Goal: Task Accomplishment & Management: Complete application form

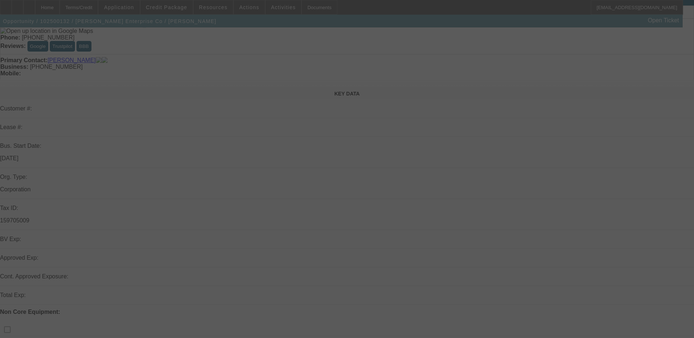
scroll to position [146, 0]
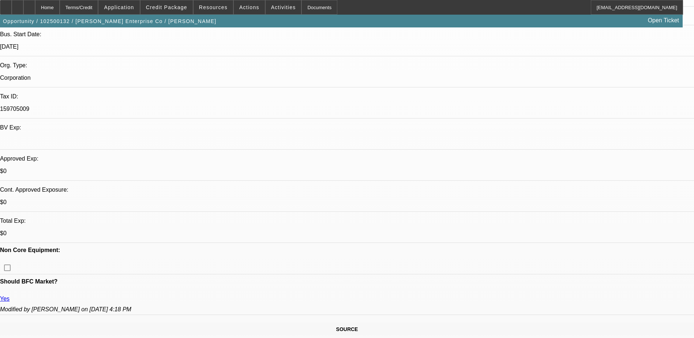
select select "0"
select select "2"
select select "0.1"
select select "4"
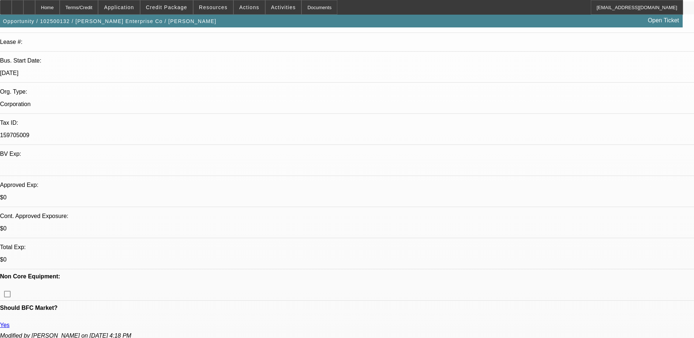
scroll to position [0, 0]
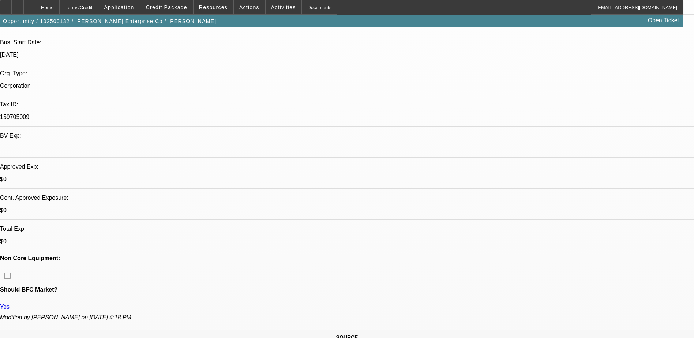
scroll to position [146, 0]
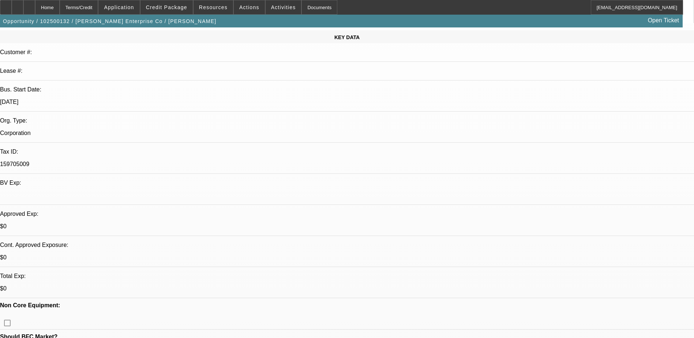
scroll to position [73, 0]
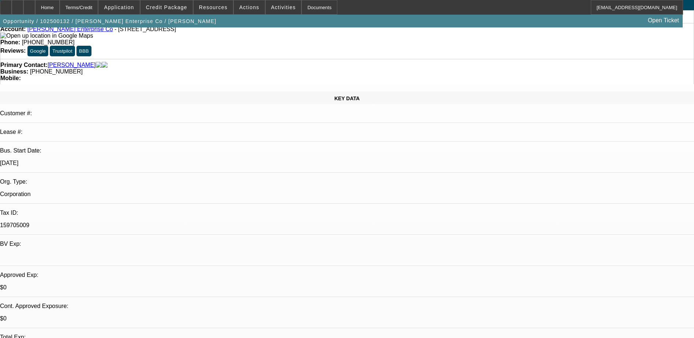
scroll to position [0, 0]
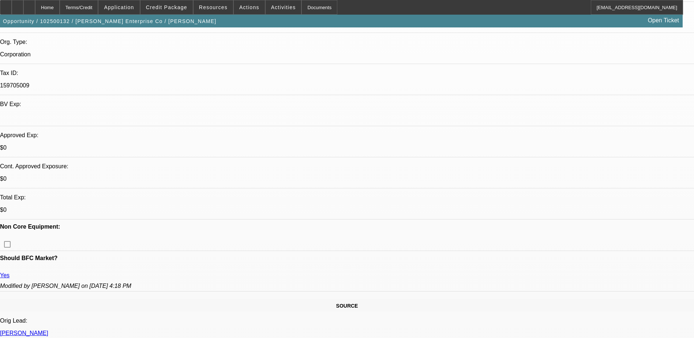
scroll to position [183, 0]
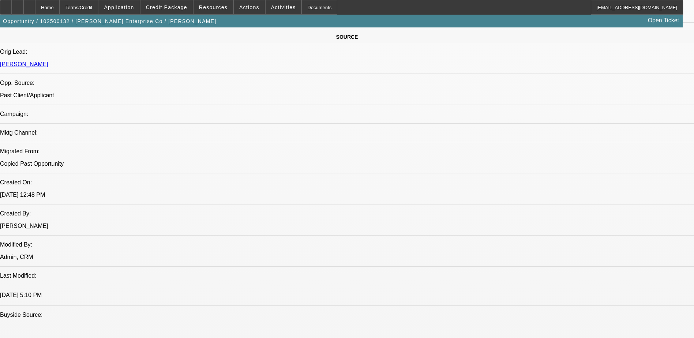
scroll to position [439, 0]
click at [179, 8] on span "Credit Package" at bounding box center [166, 7] width 41 height 6
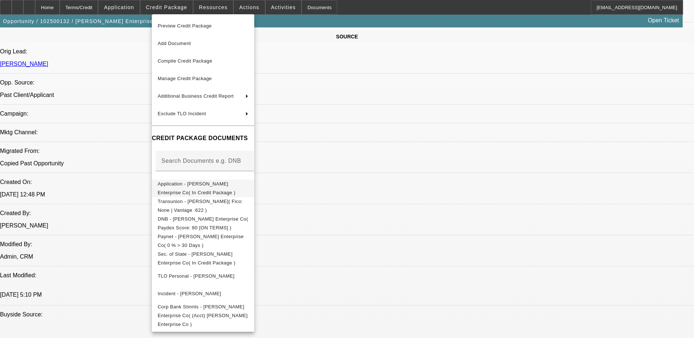
click at [222, 190] on span "Application - Granger Enterprise Co( In Credit Package )" at bounding box center [203, 189] width 91 height 18
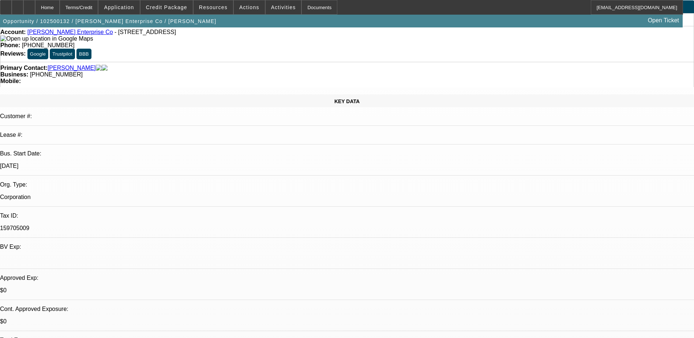
scroll to position [0, 0]
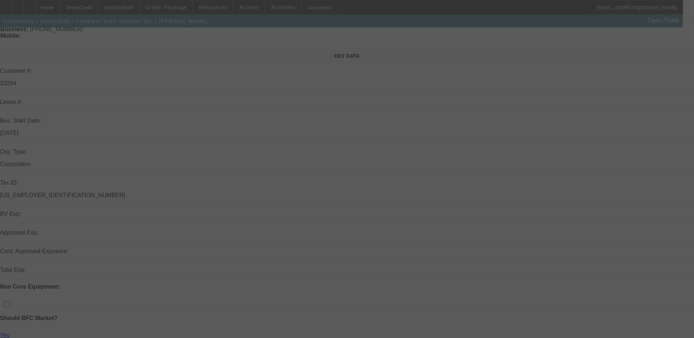
scroll to position [73, 0]
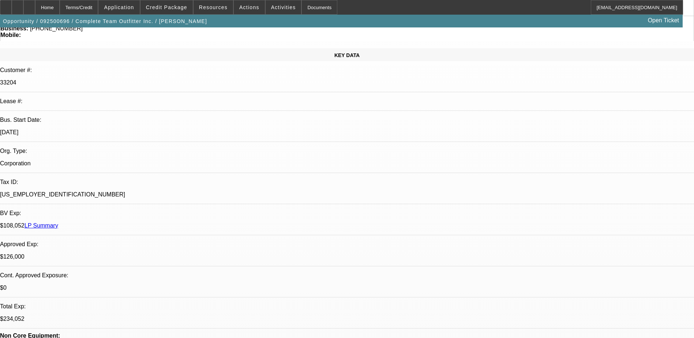
select select "0"
select select "2"
select select "0"
select select "2"
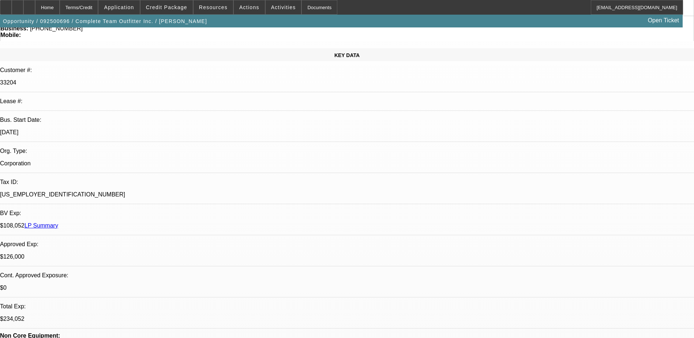
select select "0"
select select "2"
select select "0"
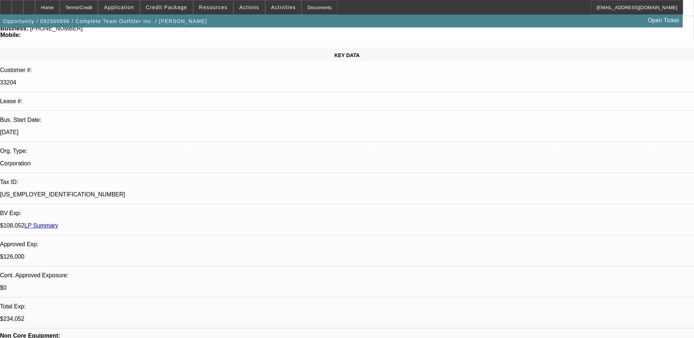
select select "2"
select select "0"
select select "1"
select select "2"
select select "6"
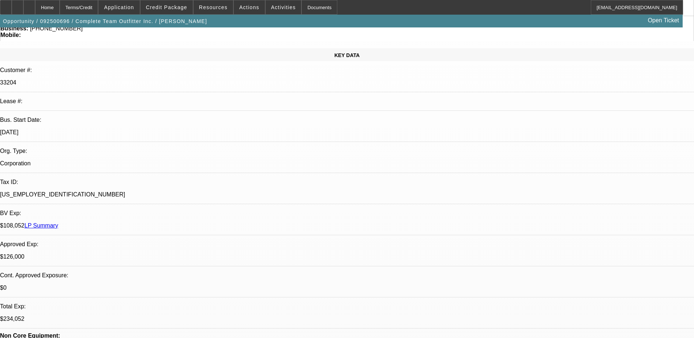
select select "1"
select select "2"
select select "6"
select select "1"
select select "2"
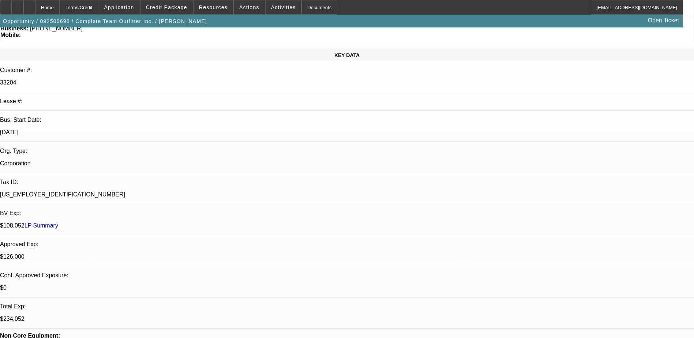
select select "6"
select select "1"
select select "2"
select select "6"
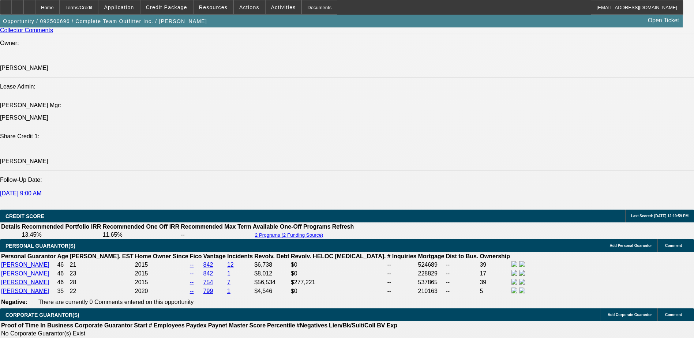
scroll to position [828, 0]
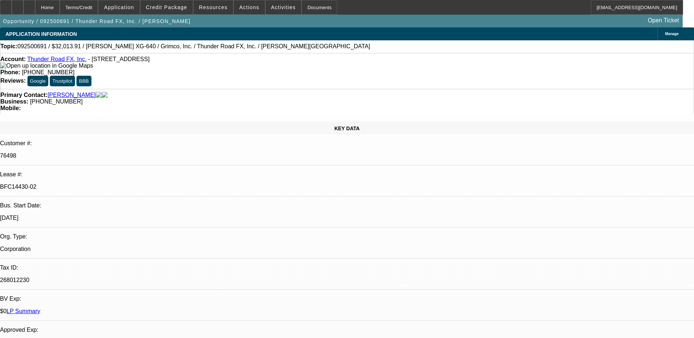
select select "0"
select select "3"
select select "0"
select select "2"
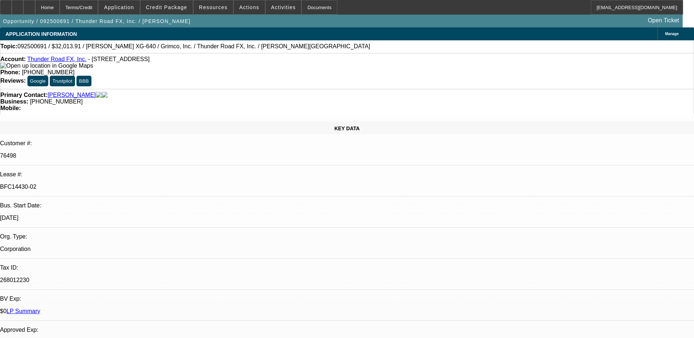
select select "0"
select select "3"
select select "0"
select select "2"
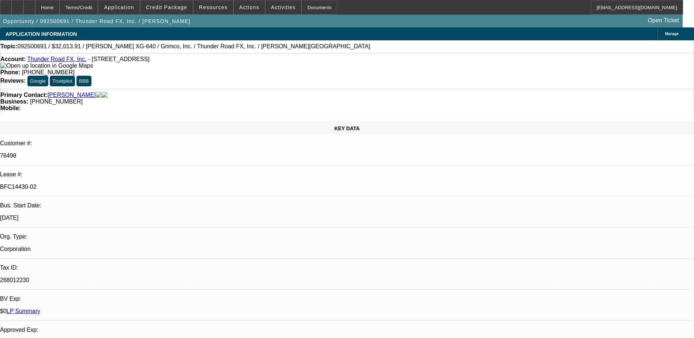
select select "0"
select select "2"
select select "0"
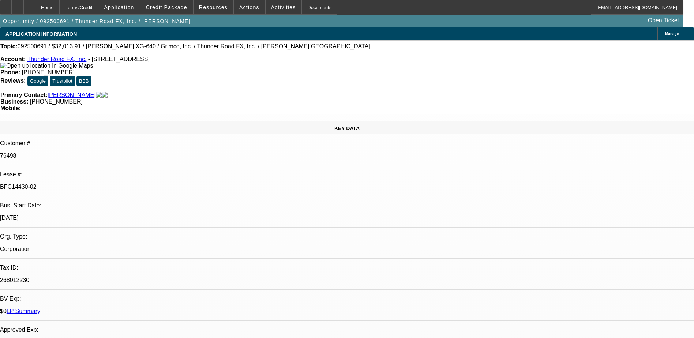
select select "0"
select select "2"
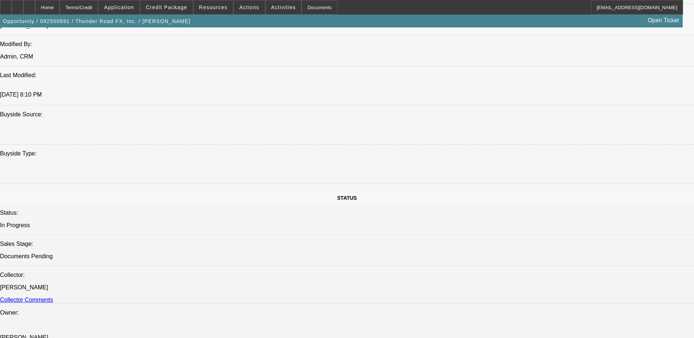
scroll to position [627, 0]
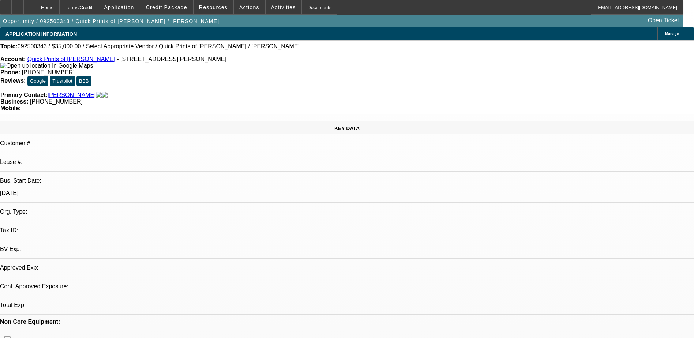
select select "0"
select select "2"
select select "0.1"
select select "4"
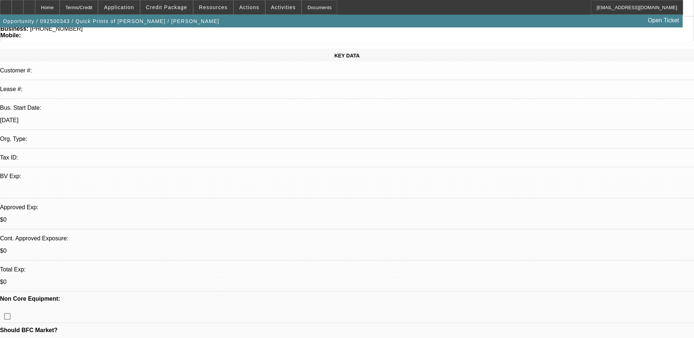
scroll to position [73, 0]
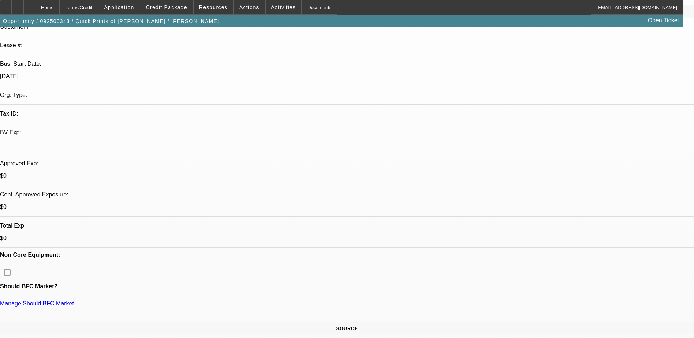
scroll to position [0, 0]
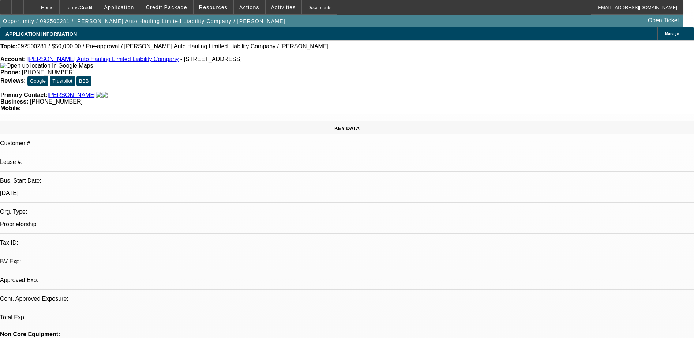
select select "0"
select select "2"
select select "0.1"
select select "1"
select select "2"
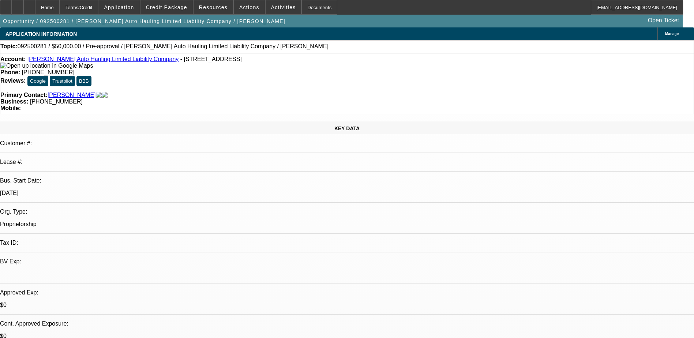
select select "4"
click at [282, 8] on span "Activities" at bounding box center [283, 7] width 25 height 6
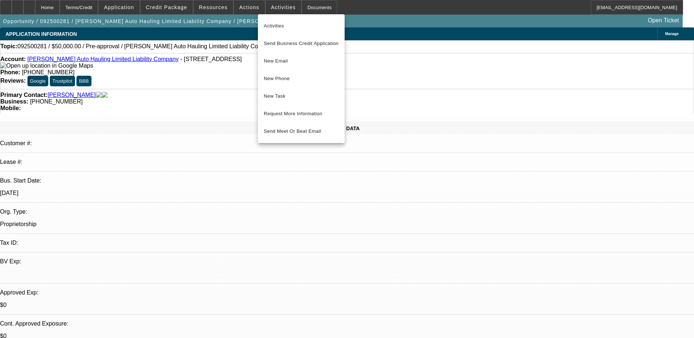
click at [247, 8] on div at bounding box center [347, 169] width 694 height 338
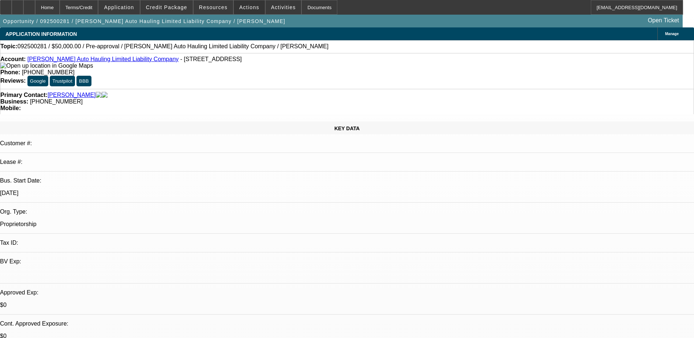
click at [246, 8] on span "Actions" at bounding box center [249, 7] width 20 height 6
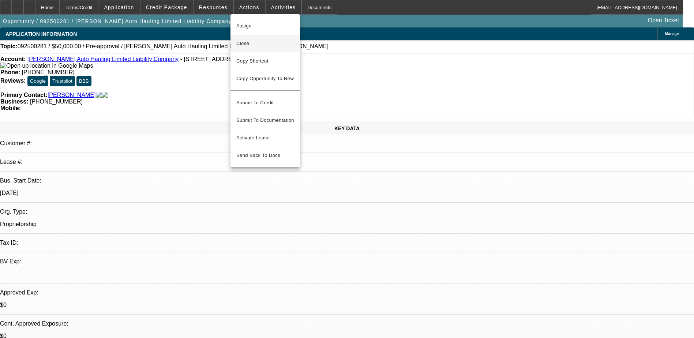
click at [268, 45] on span "Close" at bounding box center [265, 43] width 58 height 9
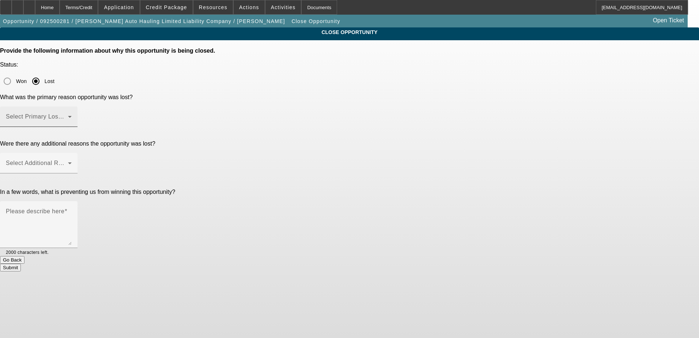
click at [68, 115] on span at bounding box center [37, 119] width 62 height 9
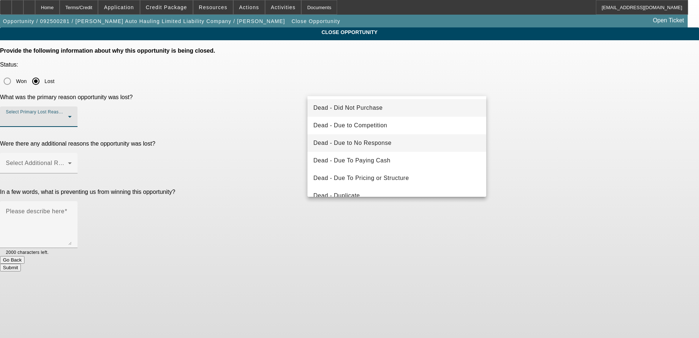
click at [381, 142] on span "Dead - Due to No Response" at bounding box center [352, 143] width 78 height 9
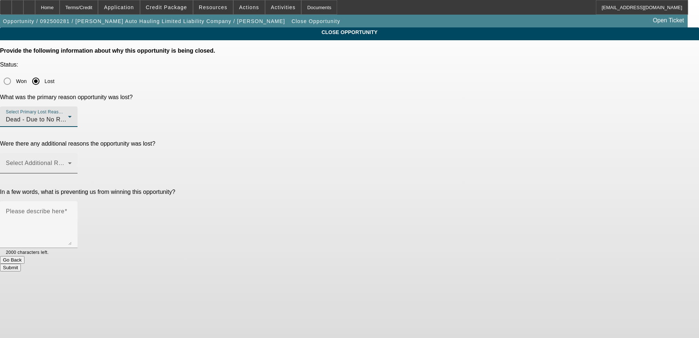
click at [72, 153] on div "Select Additional Reasons" at bounding box center [39, 163] width 66 height 20
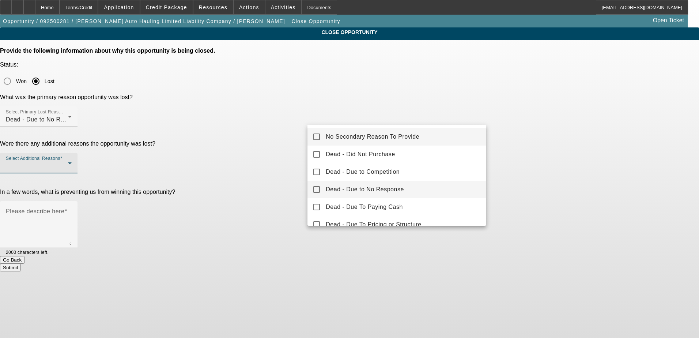
click at [341, 191] on span "Dead - Due to No Response" at bounding box center [365, 189] width 78 height 9
click at [263, 168] on div at bounding box center [349, 169] width 699 height 338
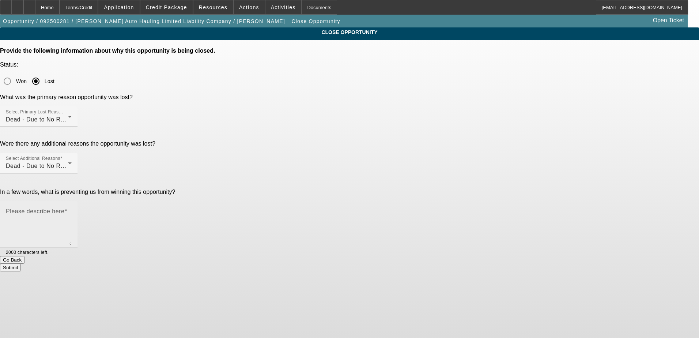
click at [72, 210] on textarea "Please describe here" at bounding box center [39, 227] width 66 height 35
type textarea "No Contact"
click at [21, 264] on button "Submit" at bounding box center [10, 268] width 21 height 8
click at [72, 201] on div "Please describe here No Contact" at bounding box center [39, 224] width 66 height 47
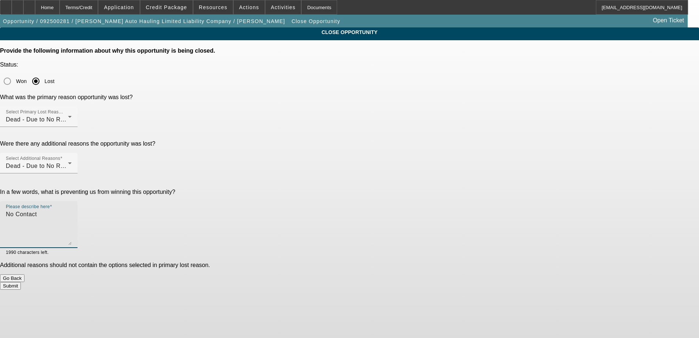
drag, startPoint x: 364, startPoint y: 144, endPoint x: 309, endPoint y: 155, distance: 56.6
click at [78, 201] on div "Please describe here No Contact" at bounding box center [39, 224] width 78 height 47
type textarea "No Response"
click at [21, 282] on button "Submit" at bounding box center [10, 286] width 21 height 8
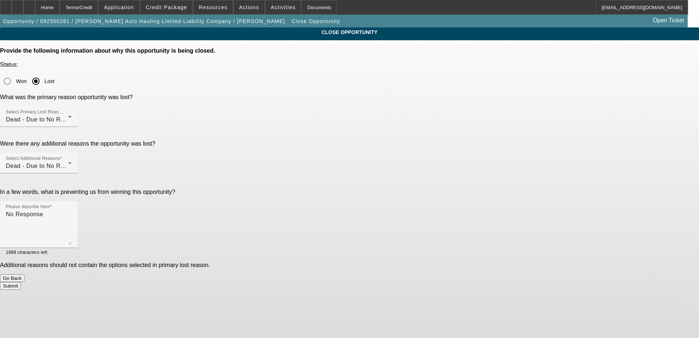
click at [21, 282] on button "Submit" at bounding box center [10, 286] width 21 height 8
click at [72, 210] on textarea "No Response" at bounding box center [39, 227] width 66 height 35
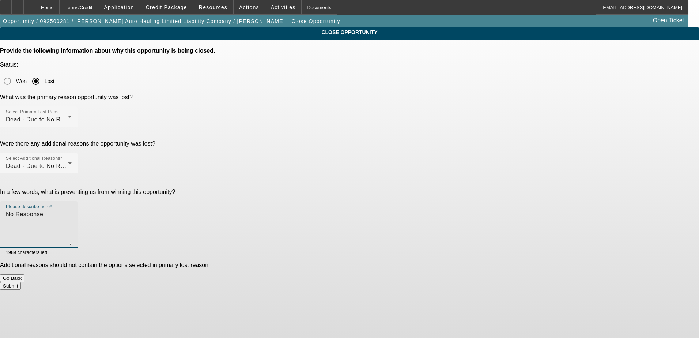
drag, startPoint x: 356, startPoint y: 146, endPoint x: 309, endPoint y: 145, distance: 46.5
click at [78, 201] on div "Please describe here No Response" at bounding box center [39, 224] width 78 height 47
click at [72, 153] on div "Select Additional Reasons Dead - Due to No Response" at bounding box center [39, 163] width 66 height 20
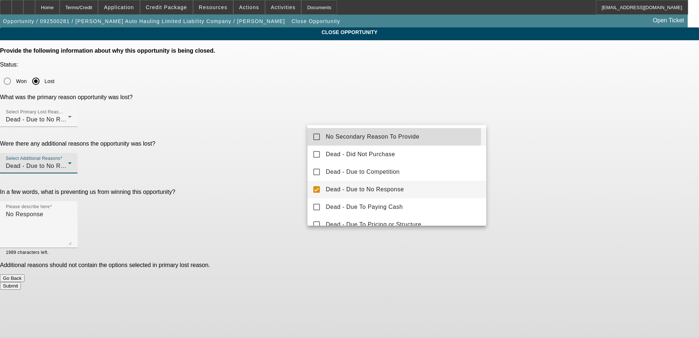
click at [316, 136] on mat-pseudo-checkbox at bounding box center [316, 136] width 7 height 7
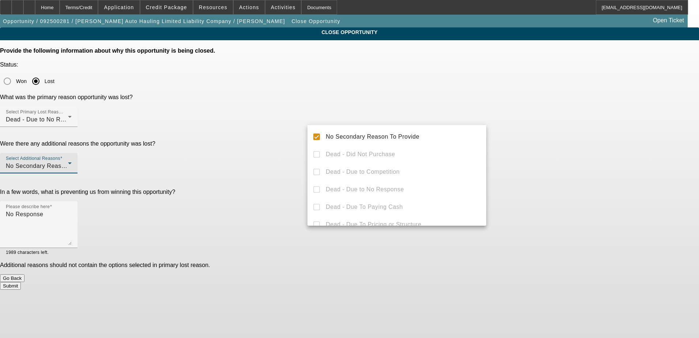
click at [304, 155] on div at bounding box center [349, 169] width 699 height 338
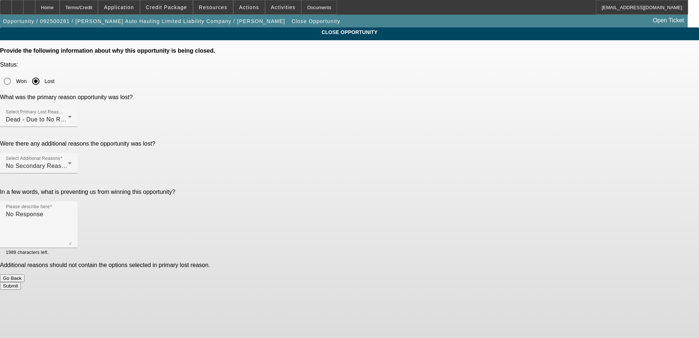
click at [21, 282] on button "Submit" at bounding box center [10, 286] width 21 height 8
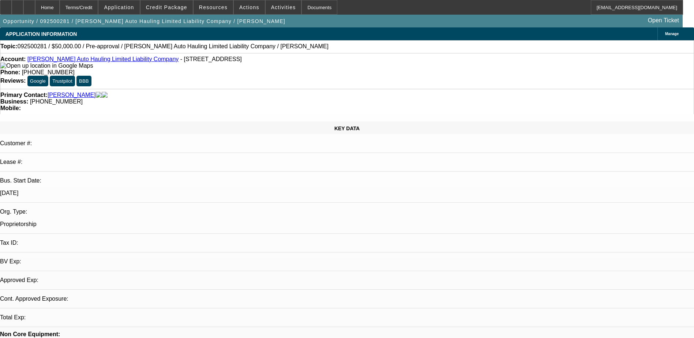
select select "0"
select select "2"
select select "0.1"
select select "4"
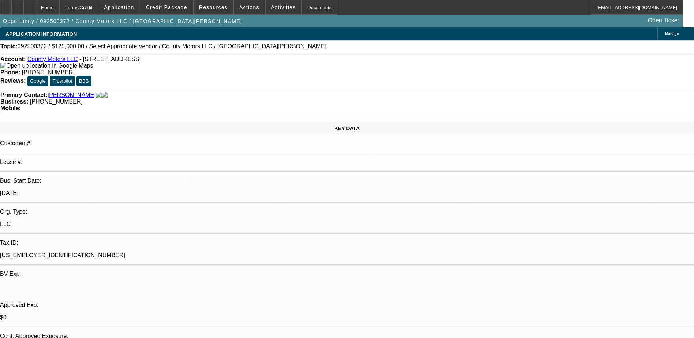
select select "0"
select select "2"
select select "0.1"
select select "1"
select select "2"
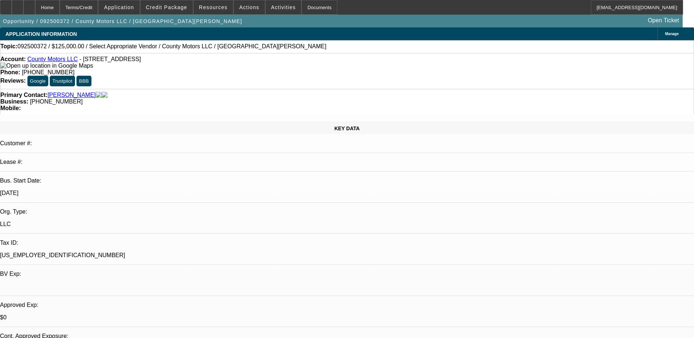
select select "4"
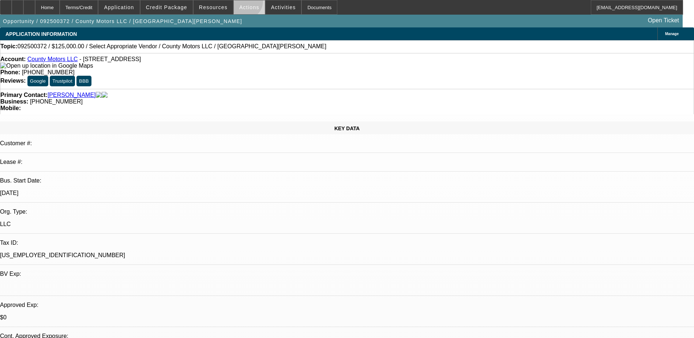
click at [241, 3] on span at bounding box center [249, 8] width 31 height 18
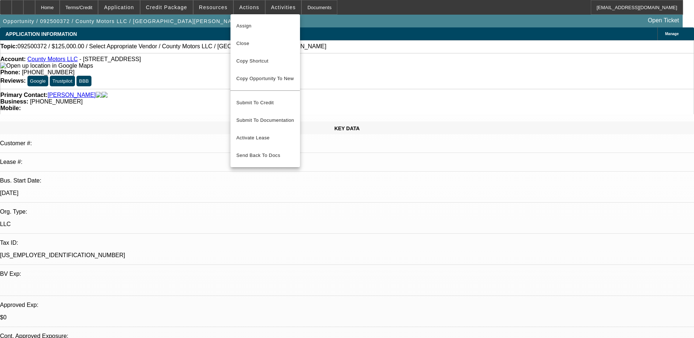
click at [166, 64] on div at bounding box center [347, 169] width 694 height 338
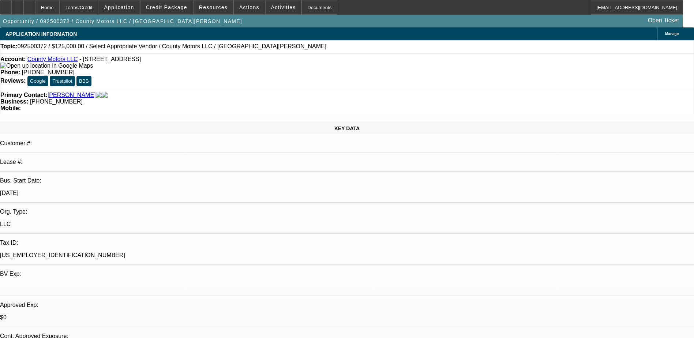
drag, startPoint x: 270, startPoint y: 1, endPoint x: 202, endPoint y: 78, distance: 103.1
click at [202, 92] on div "Primary Contact: Jackson, Robert" at bounding box center [346, 95] width 693 height 7
click at [549, 92] on span "Reply All" at bounding box center [554, 93] width 20 height 5
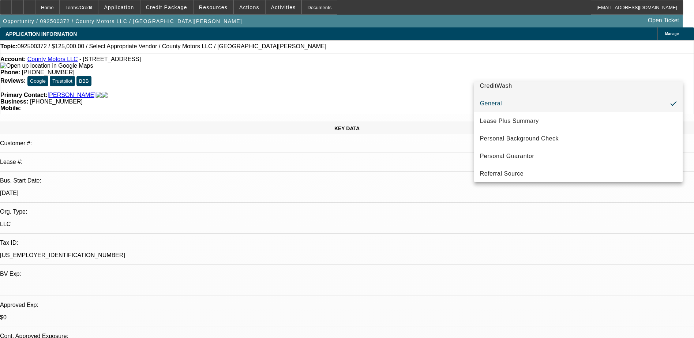
scroll to position [133, 0]
click at [544, 99] on mat-option "General" at bounding box center [578, 100] width 208 height 18
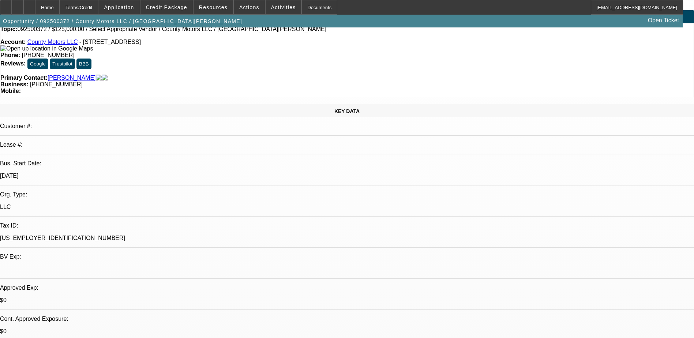
scroll to position [0, 0]
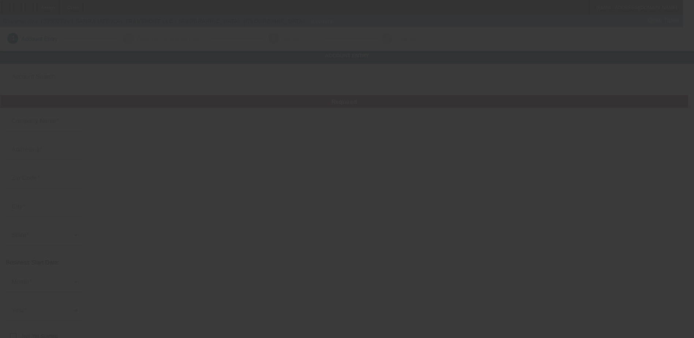
type input "SAMRA MEDICAL TRANSPORT LLC"
type input "606 Gamma Ct"
type input "95008"
type input "Campbell"
type input "[PHONE_NUMBER]"
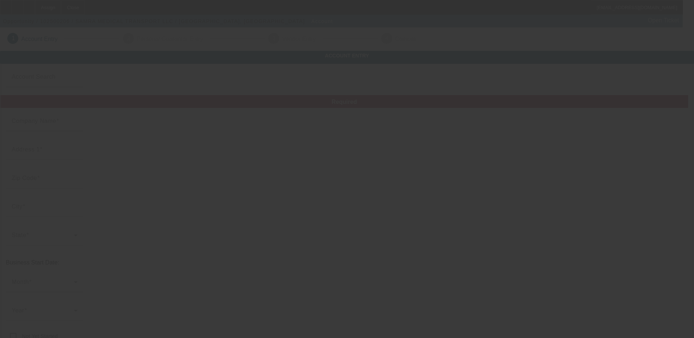
type input "[EMAIL_ADDRESS][DOMAIN_NAME]"
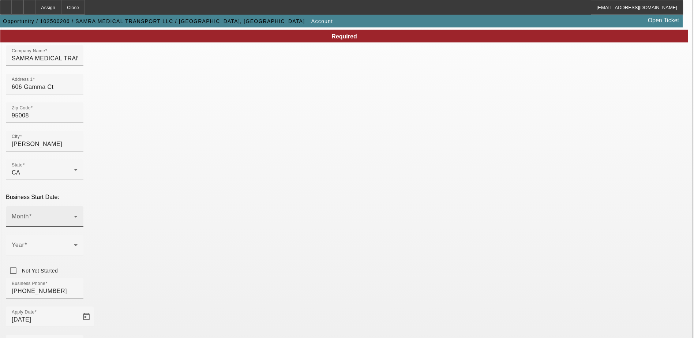
scroll to position [73, 0]
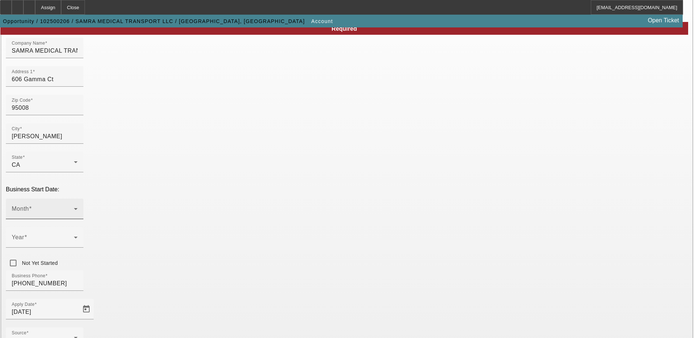
click at [80, 204] on icon at bounding box center [75, 208] width 9 height 9
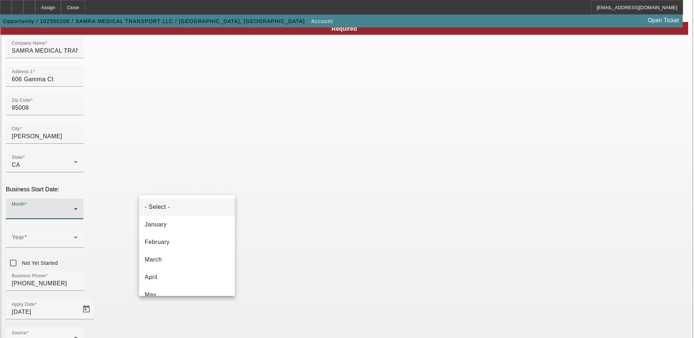
click at [78, 155] on div at bounding box center [347, 169] width 694 height 338
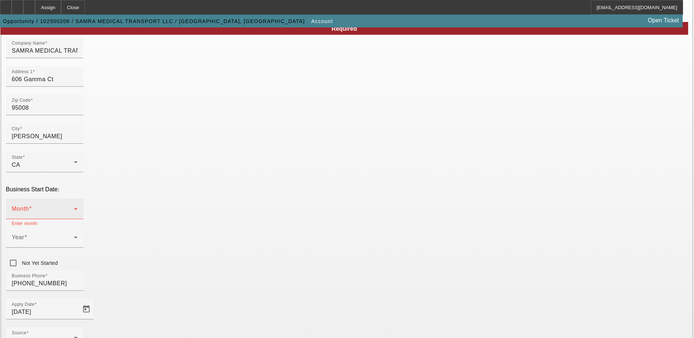
click at [78, 199] on div "Month" at bounding box center [45, 209] width 66 height 20
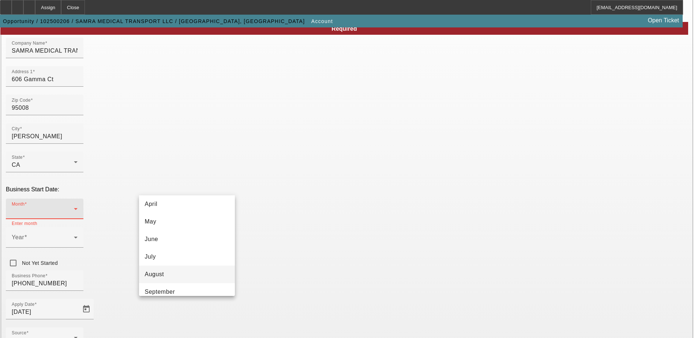
click at [173, 275] on mat-option "August" at bounding box center [187, 275] width 96 height 18
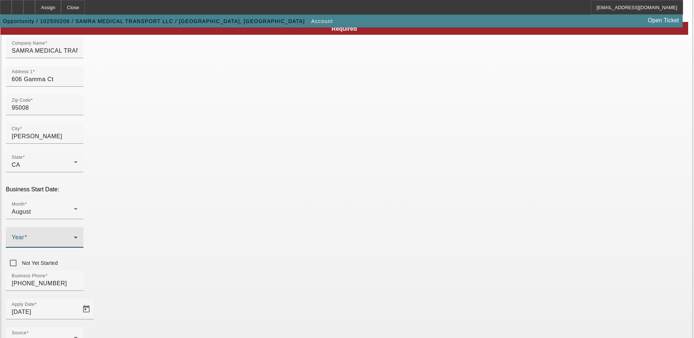
click at [78, 227] on div "Year" at bounding box center [45, 237] width 66 height 20
click at [270, 257] on mat-option "2025" at bounding box center [267, 260] width 42 height 18
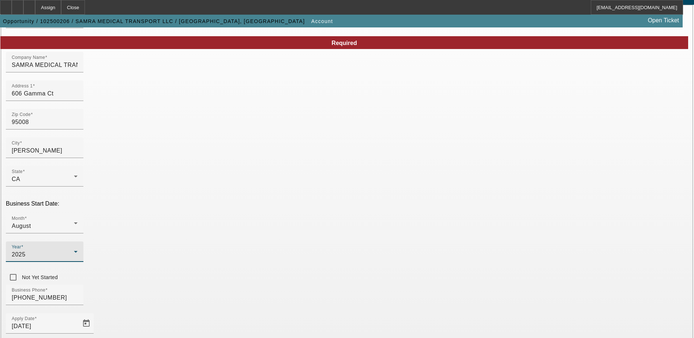
scroll to position [124, 0]
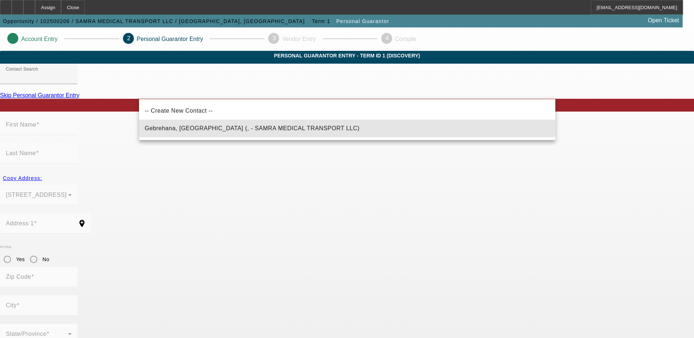
click at [334, 129] on mat-option "Gebrehana, Bedelu (, - SAMRA MEDICAL TRANSPORT LLC)" at bounding box center [347, 129] width 416 height 18
type input "Gebrehana, Bedelu (, - SAMRA MEDICAL TRANSPORT LLC)"
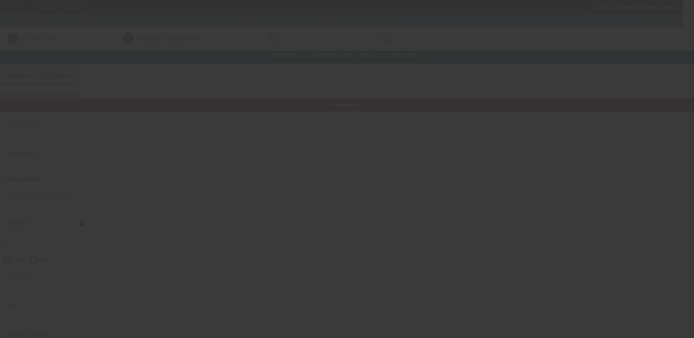
type input "Bedelu"
type input "Gebrehana"
radio input "true"
type input "[EMAIL_ADDRESS][DOMAIN_NAME]"
type input "[PHONE_NUMBER]"
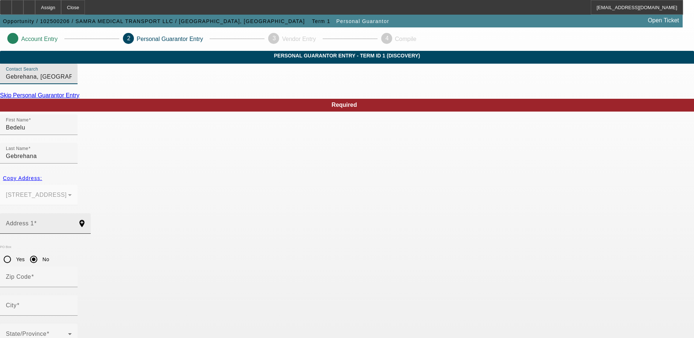
click at [72, 222] on input "Address 1" at bounding box center [39, 226] width 66 height 9
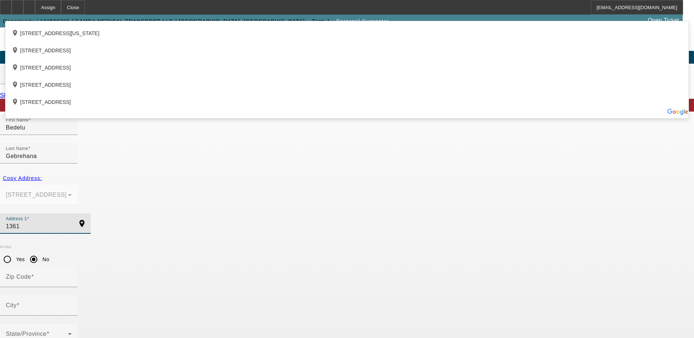
click at [72, 222] on input "1361" at bounding box center [39, 226] width 66 height 9
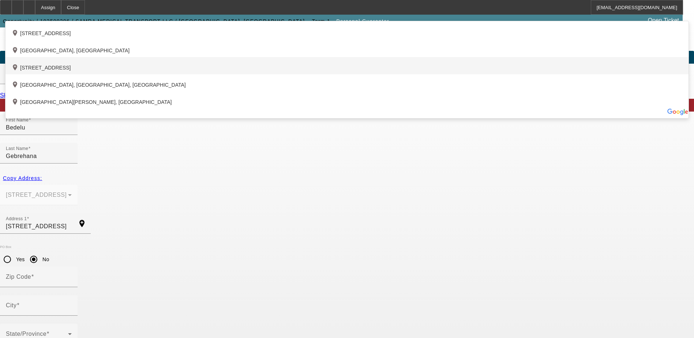
click at [210, 74] on div "add_location 1361 Stanwood Drive, San Jose, CA 95118, US" at bounding box center [346, 65] width 683 height 17
type input "1361 Stanwood Drive"
type input "95118"
type input "San Jose"
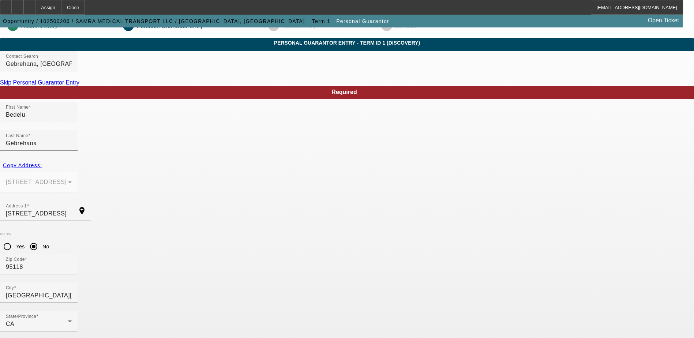
scroll to position [20, 0]
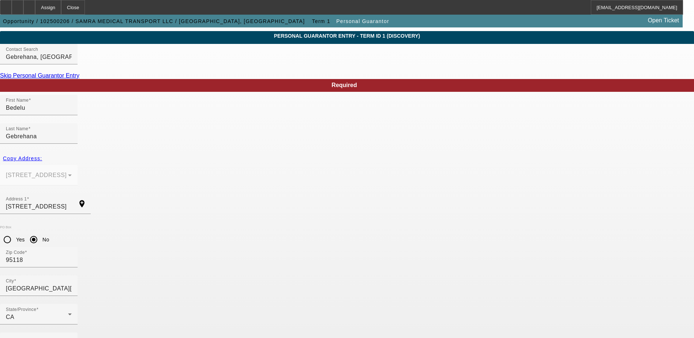
type input "100"
type input "617-87-3709"
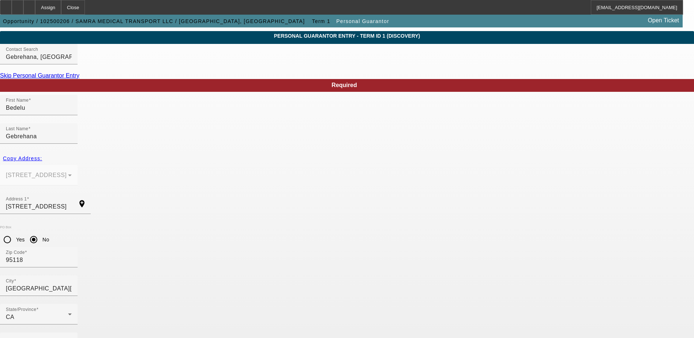
click at [51, 338] on mat-label "Business Phone" at bounding box center [28, 342] width 45 height 6
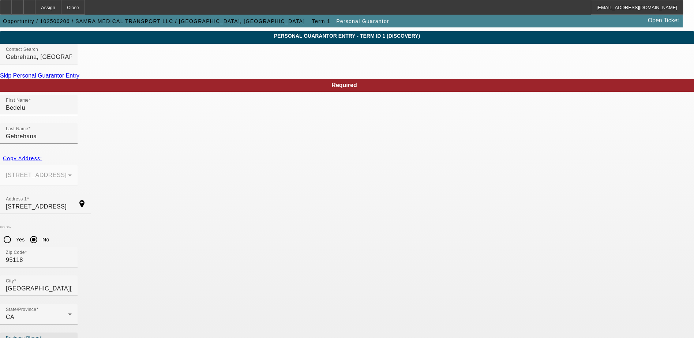
type input "(408) 376-1292"
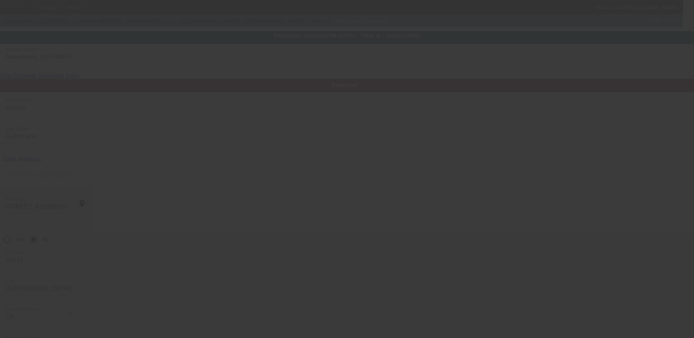
scroll to position [0, 0]
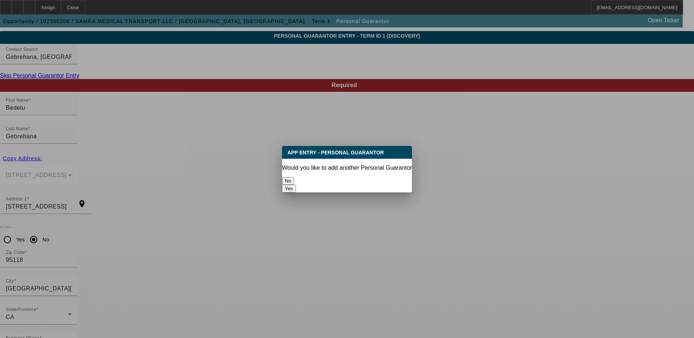
click at [294, 177] on button "No" at bounding box center [288, 181] width 12 height 8
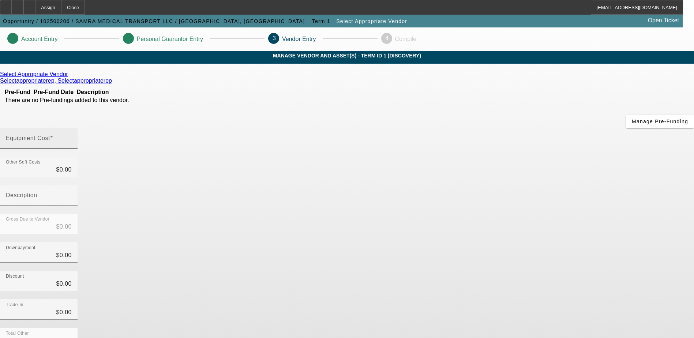
click at [50, 135] on mat-label "Equipment Cost" at bounding box center [28, 138] width 44 height 6
click at [72, 137] on input "Equipment Cost" at bounding box center [39, 141] width 66 height 9
type input "7"
type input "$7.00"
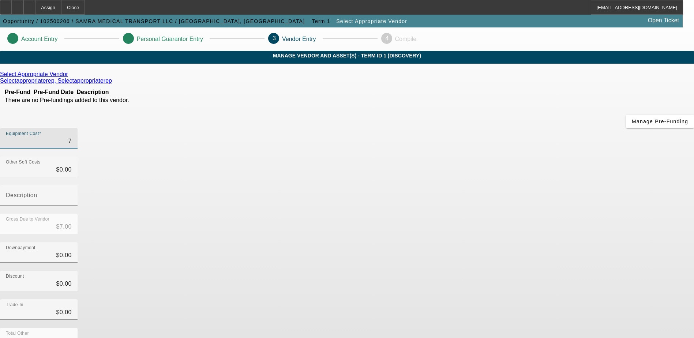
type input "75"
type input "$75.00"
type input "750"
type input "$750.00"
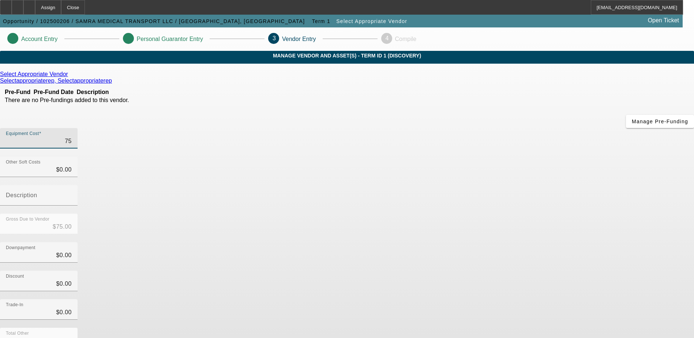
type input "$750.00"
type input "7500"
type input "$7,500.00"
type input "75000"
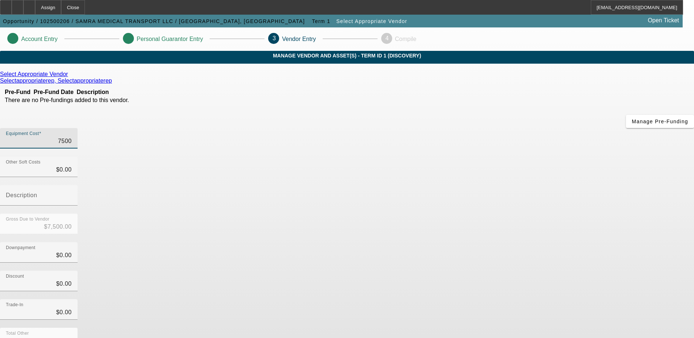
type input "$75,000.00"
click at [270, 200] on div "Select Appropriate Vendor Selectappropriaterep, Selectappropriaterep Pre-Fund P…" at bounding box center [347, 231] width 694 height 321
click at [114, 84] on icon at bounding box center [114, 81] width 0 height 6
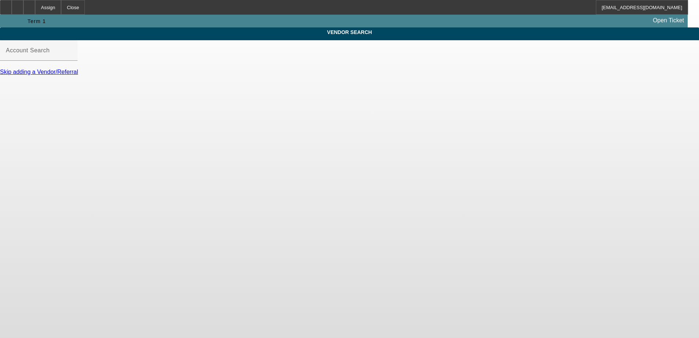
type input "Select Appropriate Vendor (Northbrook, IL) - Selectappropriaterep, Selectapprop…"
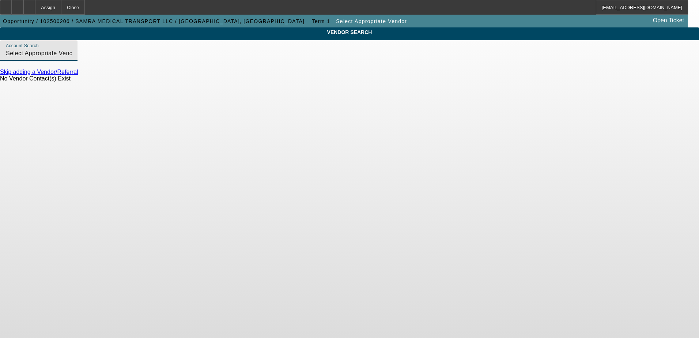
click at [72, 58] on input "Select Appropriate Vendor (Northbrook, IL) - Selectappropriaterep, Selectapprop…" at bounding box center [39, 53] width 66 height 9
drag, startPoint x: 338, startPoint y: 60, endPoint x: 145, endPoint y: 65, distance: 193.2
click at [78, 61] on div "Account Search Select Appropriate Vendor (Northbrook, IL) - Selectappropriatere…" at bounding box center [39, 50] width 78 height 20
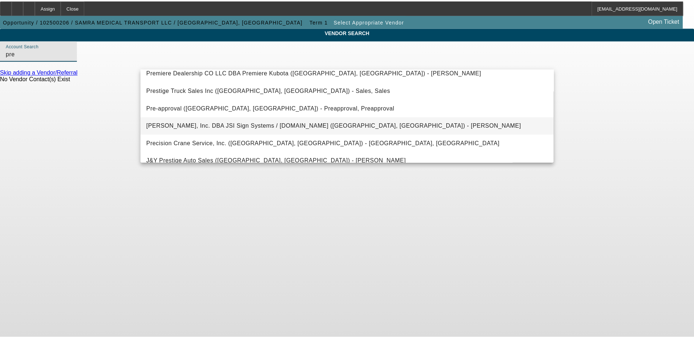
scroll to position [183, 0]
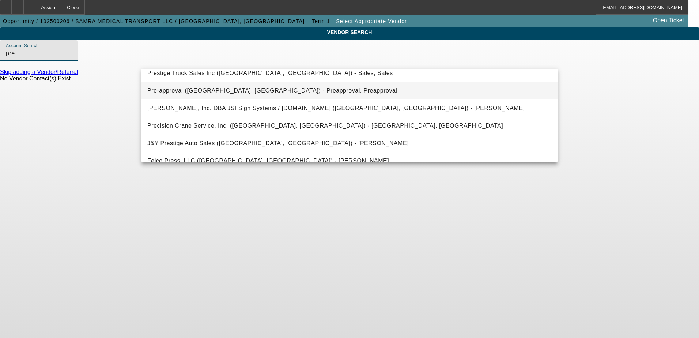
click at [212, 92] on span "Pre-approval (Northbrook, IL) - Preapproval, Preapproval" at bounding box center [272, 90] width 250 height 6
type input "Pre-approval (Northbrook, IL) - Preapproval, Preapproval"
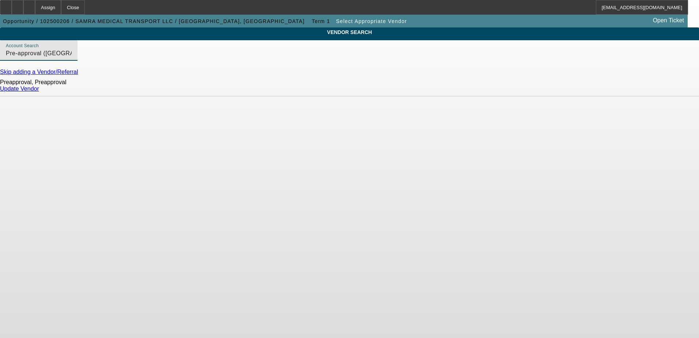
click at [39, 92] on link "Update Vendor" at bounding box center [19, 89] width 39 height 6
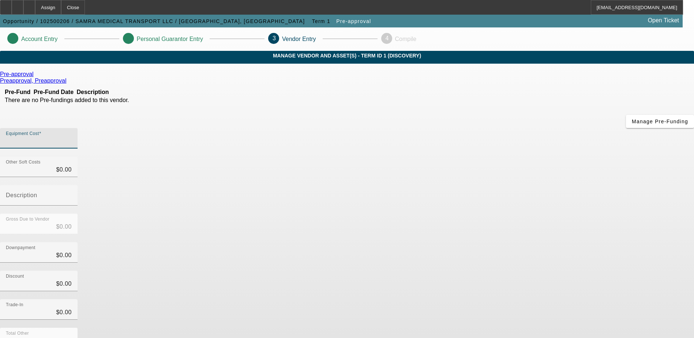
click at [72, 137] on input "Equipment Cost" at bounding box center [39, 141] width 66 height 9
type input "7"
type input "$7.00"
type input "75"
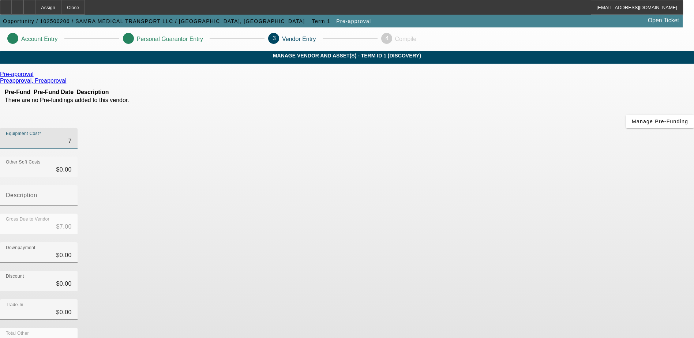
type input "$75.00"
type input "750"
type input "$750.00"
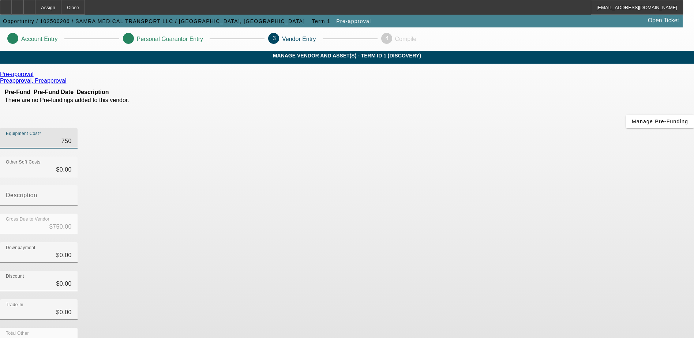
type input "7500"
type input "$7,500.00"
type input "75000"
type input "$75,000.00"
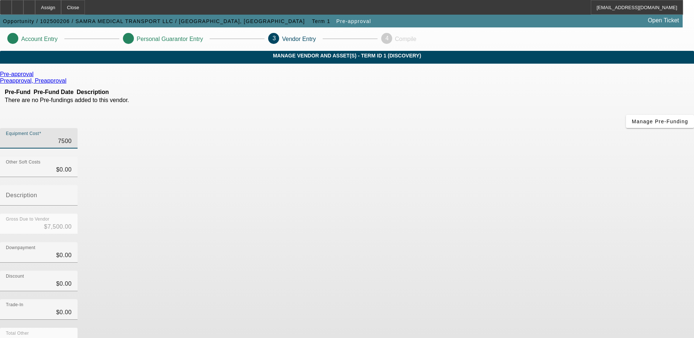
type input "$75,000.00"
click at [72, 251] on input "0" at bounding box center [39, 255] width 66 height 9
click at [78, 242] on div "Downpayment $0.00" at bounding box center [39, 252] width 78 height 20
type input "0"
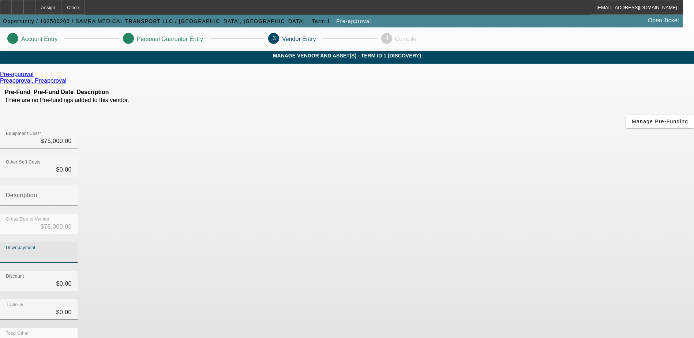
type input "2"
type input "$2.00"
type input "$74,998.00"
type input "20"
type input "$20.00"
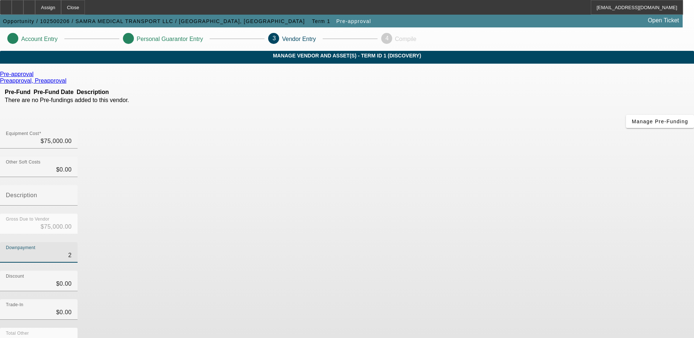
type input "$74,980.00"
type input "200"
type input "$200.00"
type input "$74,800.00"
type input "2000"
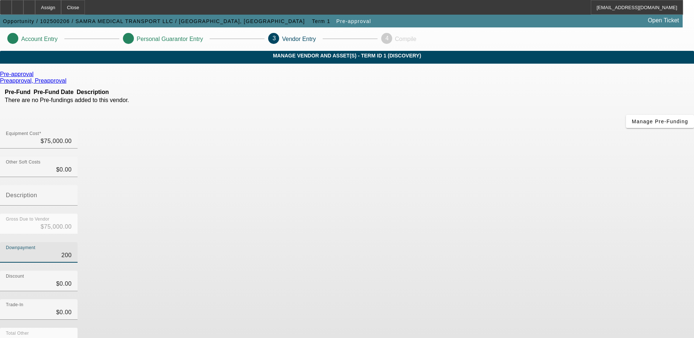
type input "$2,000.00"
type input "$73,000.00"
type input "20000"
type input "$20,000.00"
type input "$55,000.00"
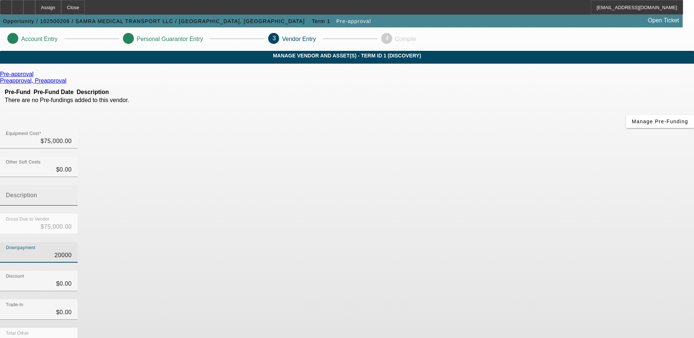
type input "$20,000.00"
click at [72, 194] on input "Description" at bounding box center [39, 198] width 66 height 9
click at [37, 192] on mat-label "Description" at bounding box center [21, 195] width 31 height 6
click at [72, 194] on input "Description" at bounding box center [39, 198] width 66 height 9
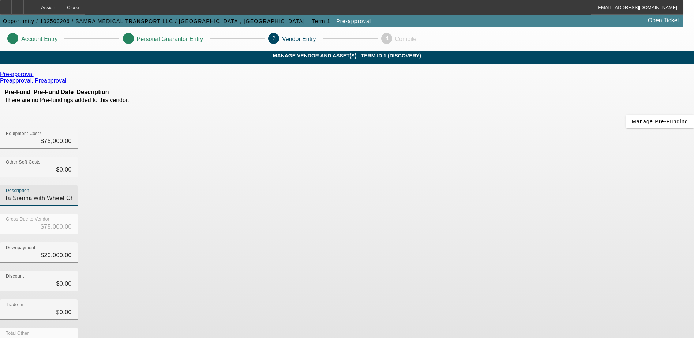
drag, startPoint x: 530, startPoint y: 120, endPoint x: 535, endPoint y: 105, distance: 16.3
click at [537, 128] on div "Equipment Cost $75,000.00" at bounding box center [347, 142] width 694 height 29
click at [78, 185] on div "Description Toyota Sienna with Wheel Chair asseable Van" at bounding box center [39, 195] width 78 height 20
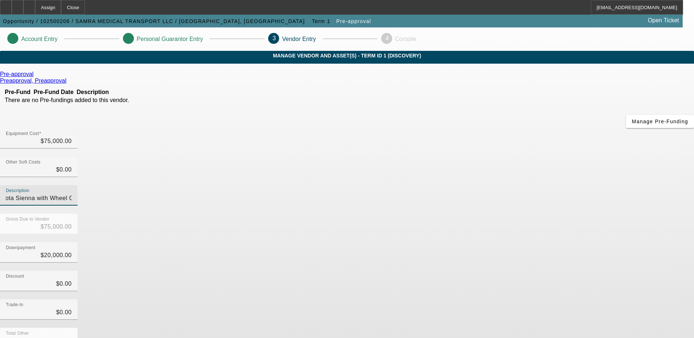
type input "Toyota Sienna with Wheel Chair accessable le Van"
drag, startPoint x: 538, startPoint y: 119, endPoint x: 517, endPoint y: 105, distance: 25.4
click at [517, 128] on div "Equipment Cost $75,000.00" at bounding box center [347, 142] width 694 height 29
click at [72, 194] on input "Toyota Sienna with Wheel Chair accessable le Van" at bounding box center [39, 198] width 66 height 9
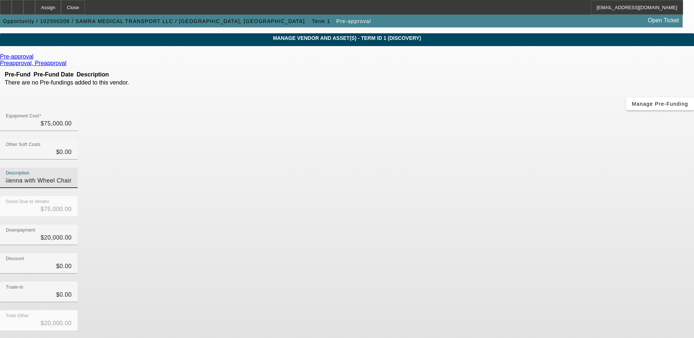
scroll to position [33, 0]
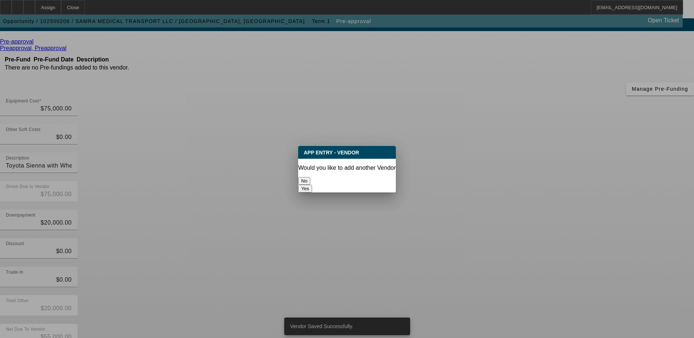
scroll to position [0, 0]
click at [310, 181] on button "No" at bounding box center [304, 181] width 12 height 8
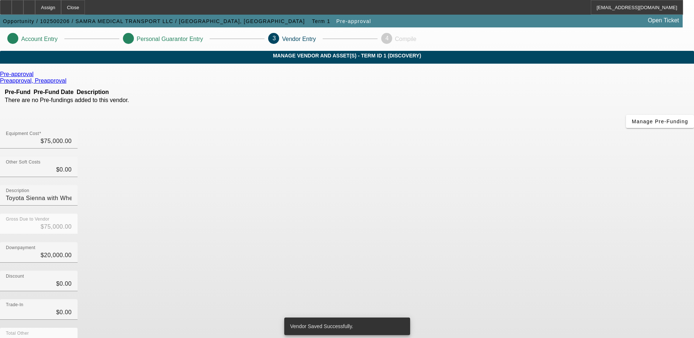
scroll to position [33, 0]
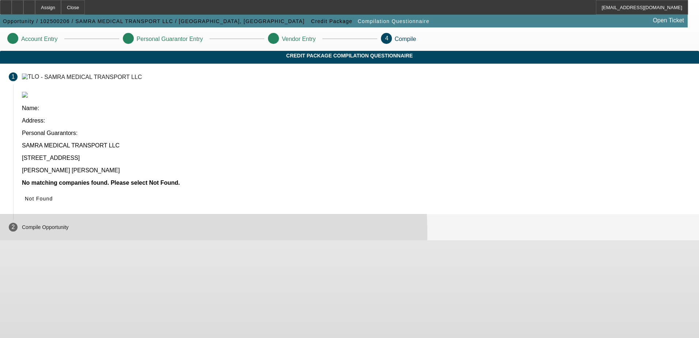
click at [211, 214] on mat-step-header "2 Compile Opportunity" at bounding box center [349, 227] width 699 height 26
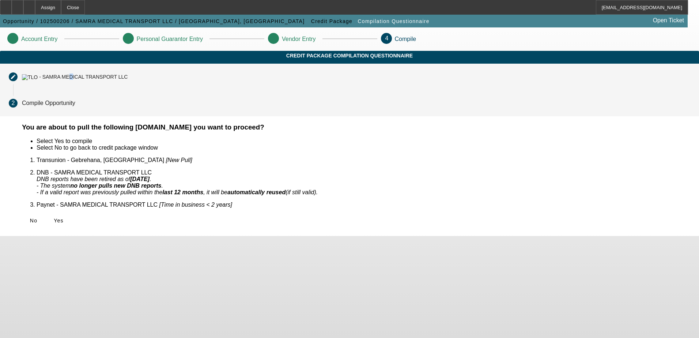
click at [128, 80] on div "- SAMRA MEDICAL TRANSPORT LLC" at bounding box center [75, 77] width 106 height 6
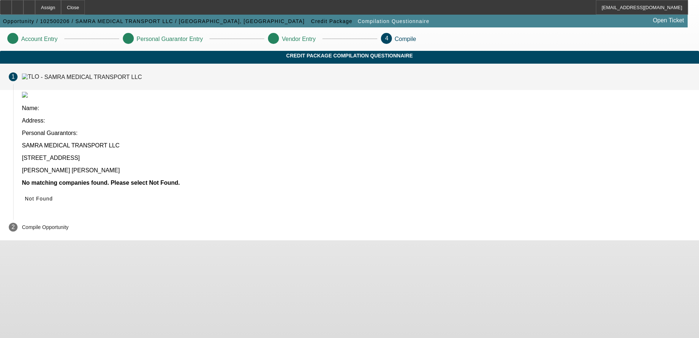
click at [240, 155] on p "606 Gamma Ct Campbell CA 95008" at bounding box center [356, 158] width 669 height 7
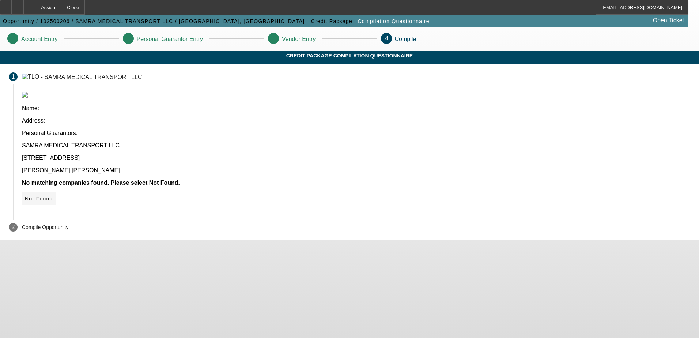
click at [53, 196] on span "Not Found" at bounding box center [39, 199] width 28 height 6
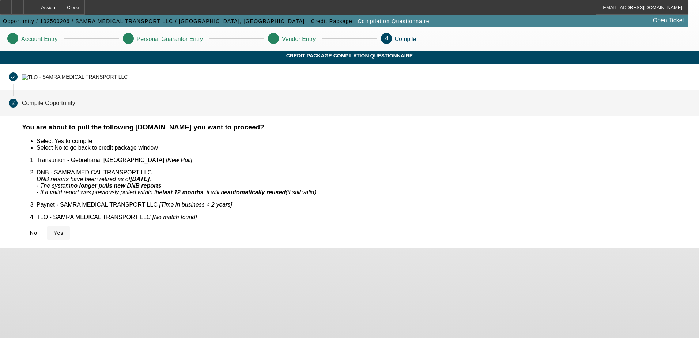
click at [64, 230] on span "Yes" at bounding box center [59, 233] width 10 height 6
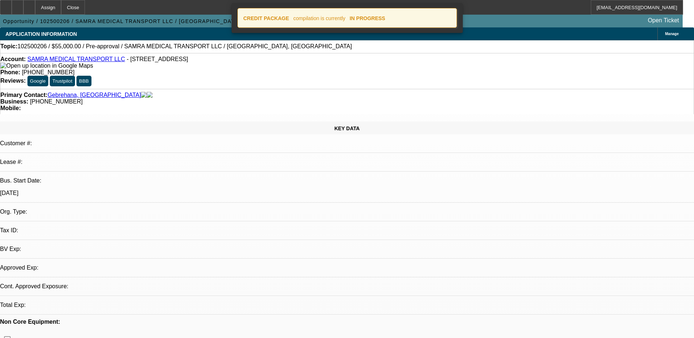
select select "0"
select select "2"
select select "0.1"
select select "4"
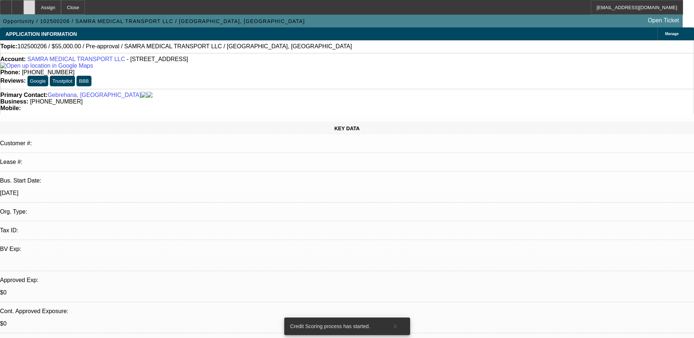
click at [35, 11] on div at bounding box center [29, 7] width 12 height 15
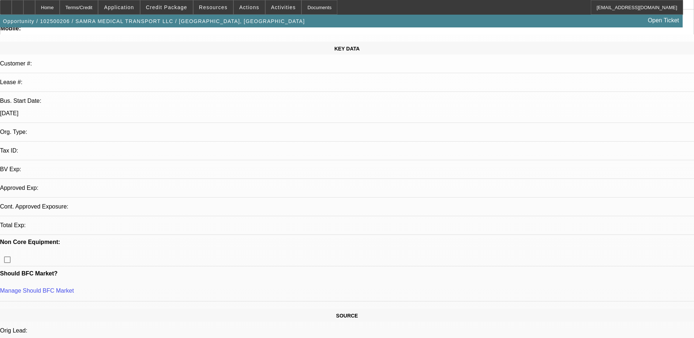
select select "0"
select select "2"
select select "0.1"
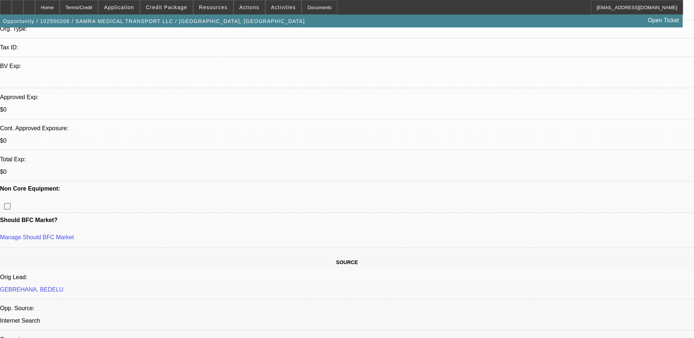
select select "1"
select select "2"
select select "4"
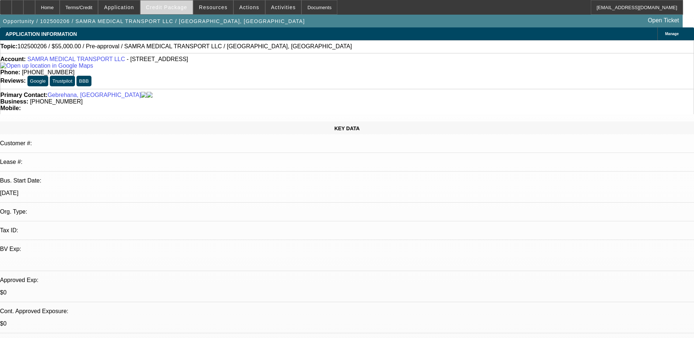
click at [168, 7] on span "Credit Package" at bounding box center [166, 7] width 41 height 6
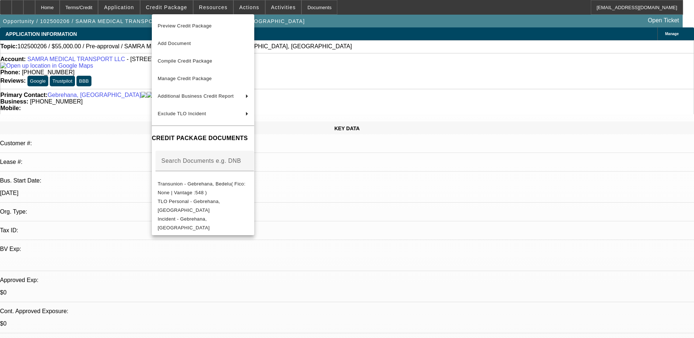
click at [121, 93] on div at bounding box center [347, 169] width 694 height 338
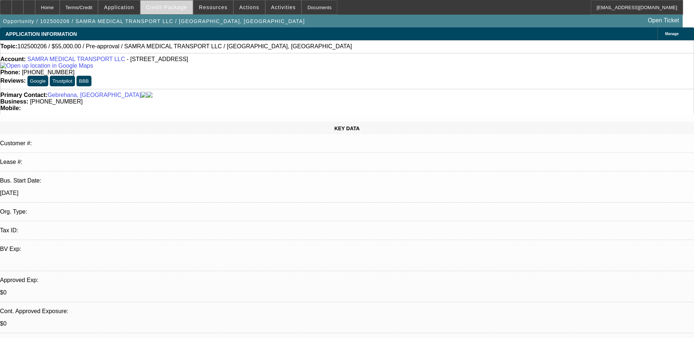
click at [174, 10] on span "Credit Package" at bounding box center [166, 7] width 41 height 6
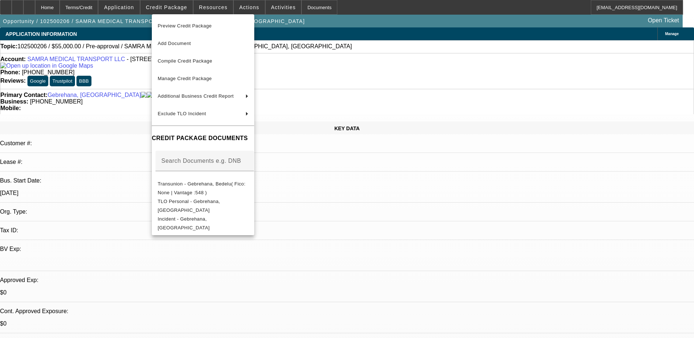
click at [403, 85] on div at bounding box center [347, 169] width 694 height 338
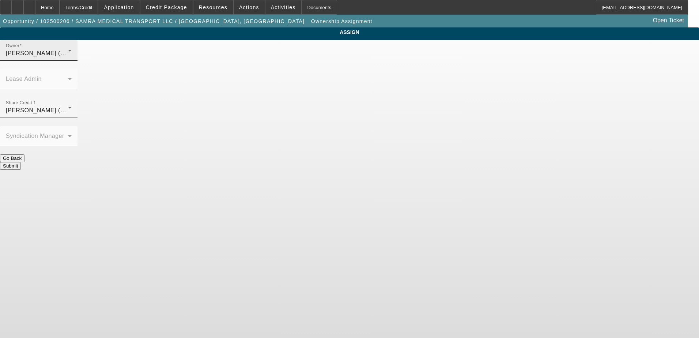
click at [68, 58] on div "O'Malley, Ryan (Lvl 1)" at bounding box center [37, 53] width 62 height 9
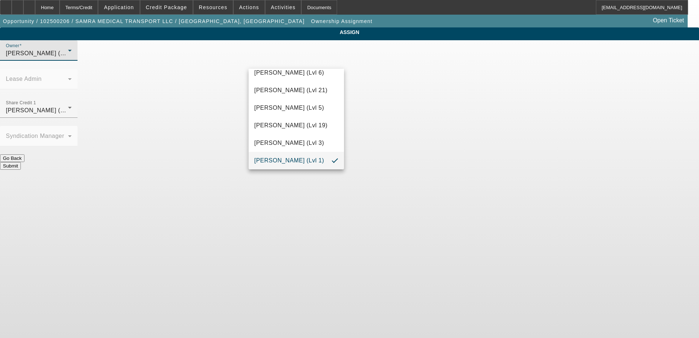
scroll to position [710, 0]
click at [306, 159] on span "Rahlfs, Thomas (Lvl 6)" at bounding box center [290, 160] width 70 height 9
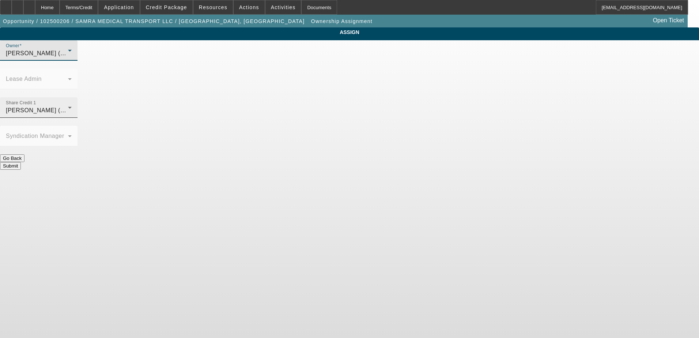
click at [68, 106] on div "Rahlfs, Thomas (Lvl 6)" at bounding box center [37, 110] width 62 height 9
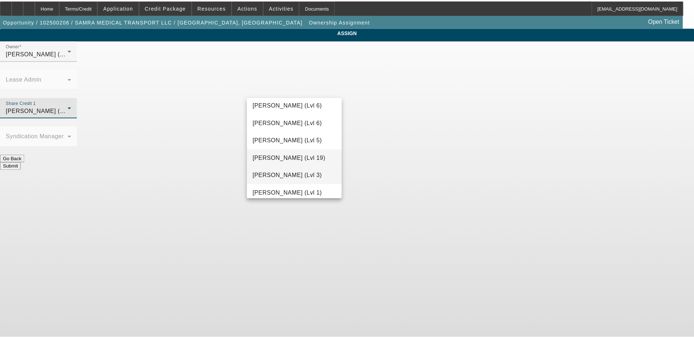
scroll to position [652, 0]
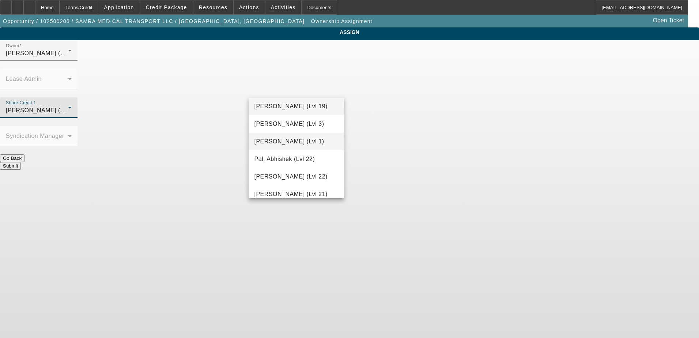
click at [298, 143] on span "O'Malley, Ryan (Lvl 1)" at bounding box center [290, 141] width 70 height 9
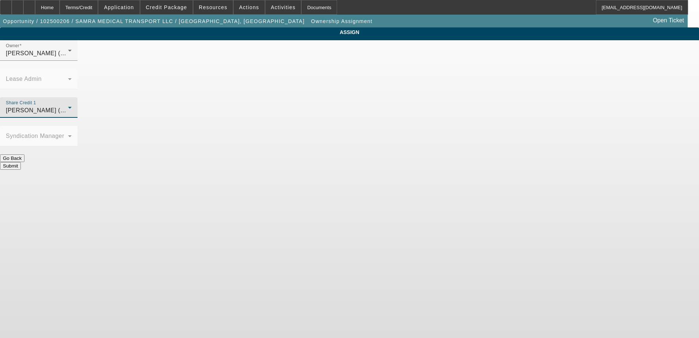
click at [21, 162] on button "Submit" at bounding box center [10, 166] width 21 height 8
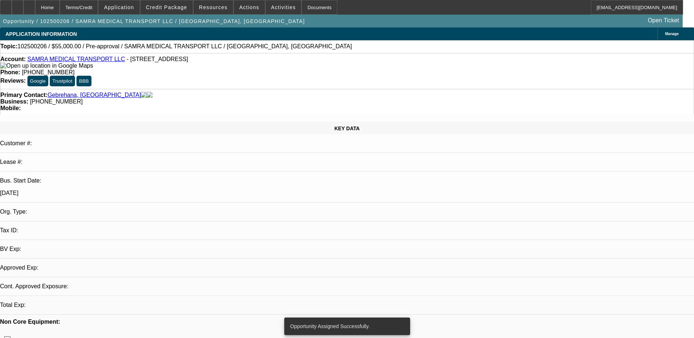
select select "0"
select select "2"
select select "0.1"
select select "4"
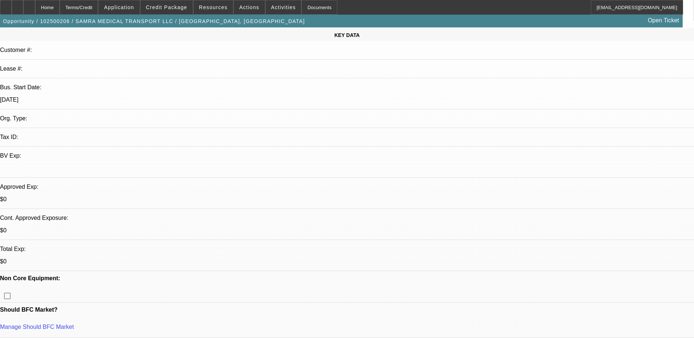
scroll to position [110, 0]
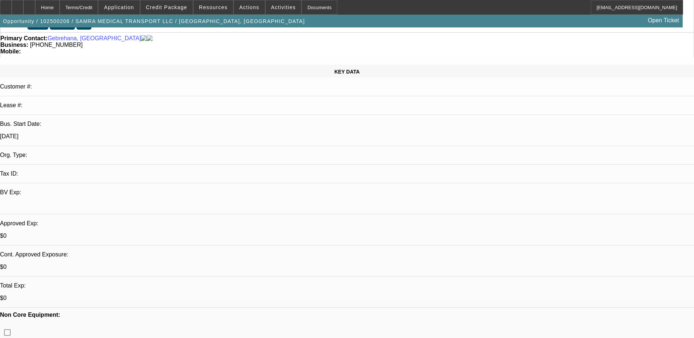
scroll to position [0, 0]
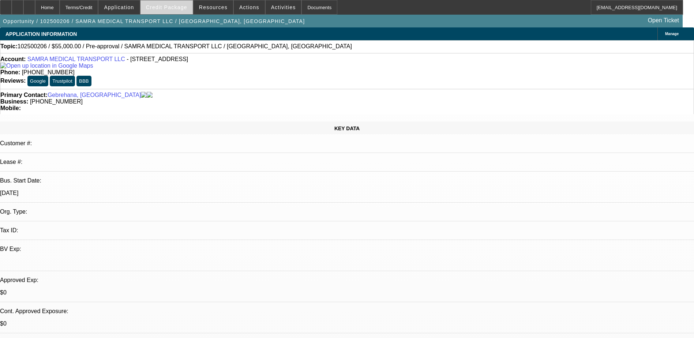
click at [173, 4] on span at bounding box center [166, 8] width 52 height 18
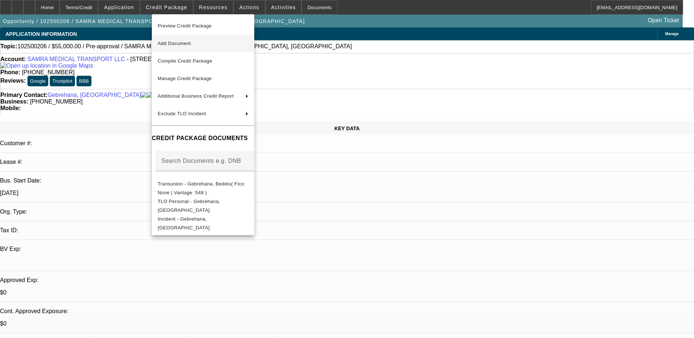
click at [186, 42] on span "Add Document" at bounding box center [174, 43] width 33 height 5
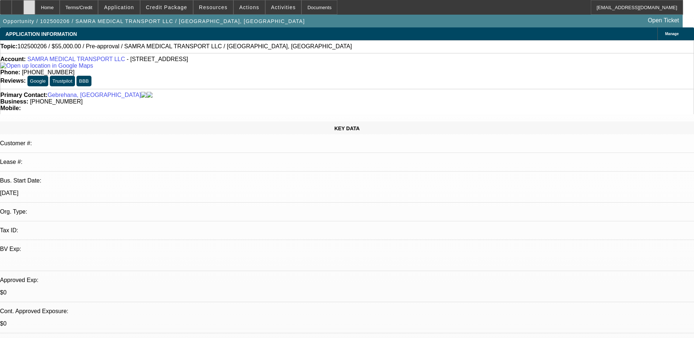
click at [35, 2] on div at bounding box center [29, 7] width 12 height 15
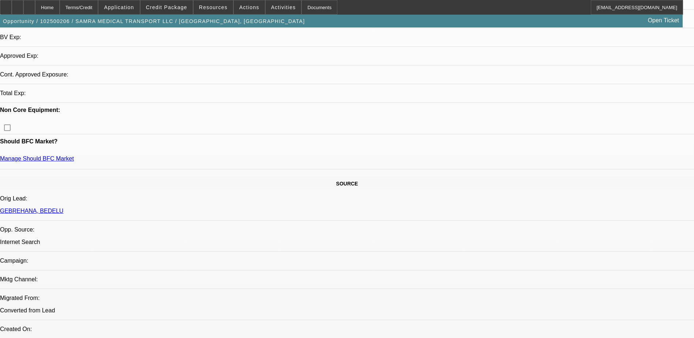
select select "0"
select select "2"
select select "0.1"
select select "4"
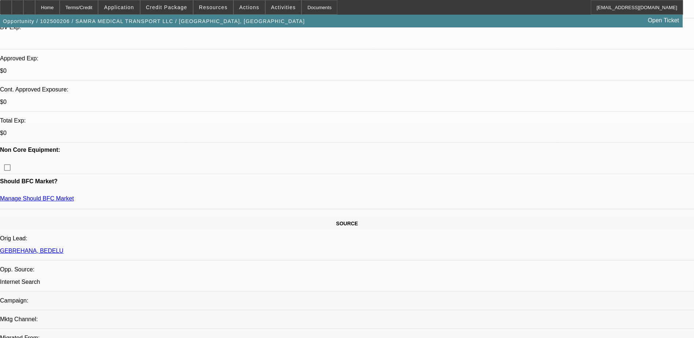
scroll to position [216, 0]
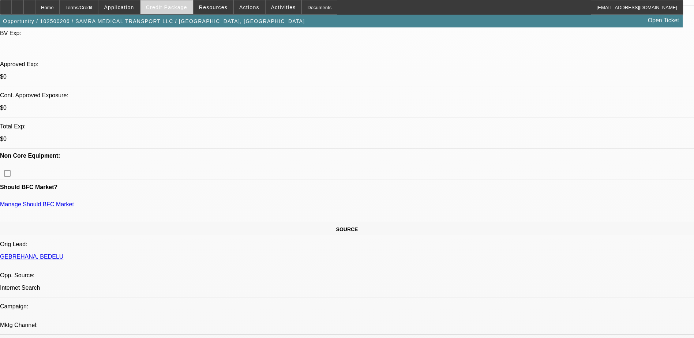
click at [184, 7] on span "Credit Package" at bounding box center [166, 7] width 41 height 6
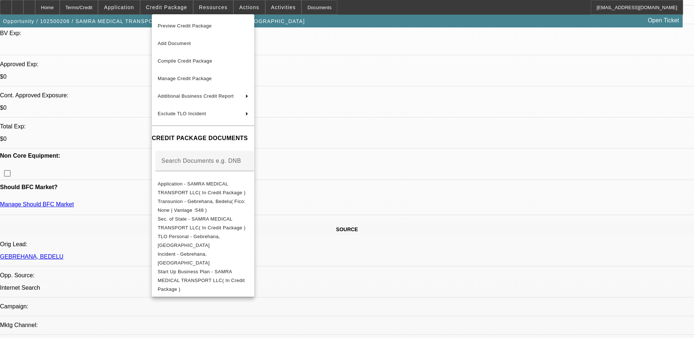
click at [129, 120] on div at bounding box center [347, 169] width 694 height 338
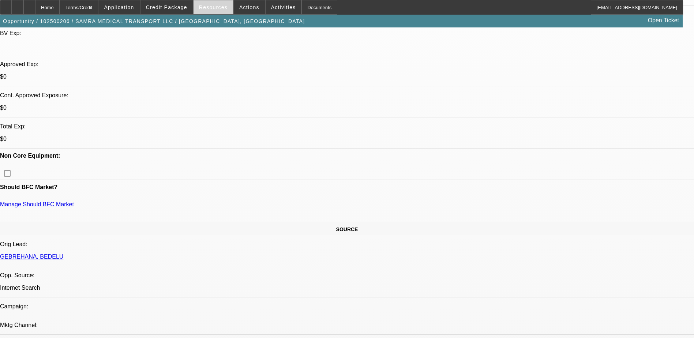
click at [212, 10] on span at bounding box center [213, 8] width 40 height 18
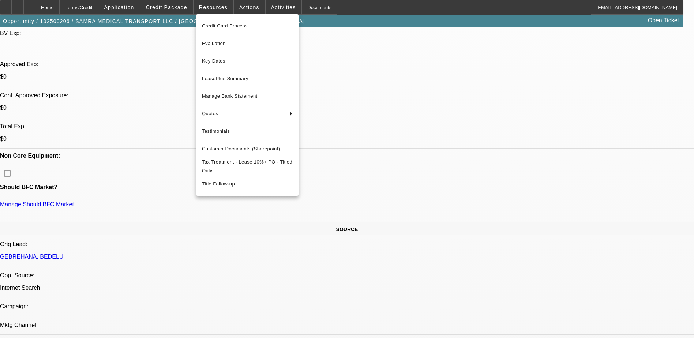
click at [278, 7] on div at bounding box center [347, 169] width 694 height 338
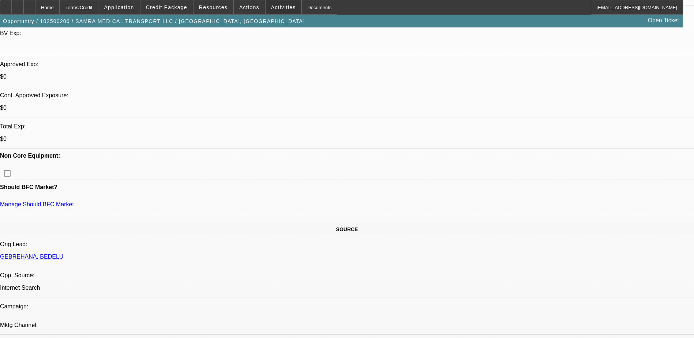
click at [278, 7] on span "Activities" at bounding box center [283, 7] width 25 height 6
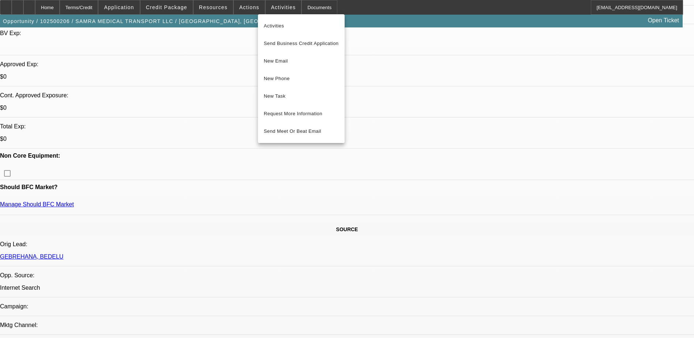
click at [250, 7] on div at bounding box center [347, 169] width 694 height 338
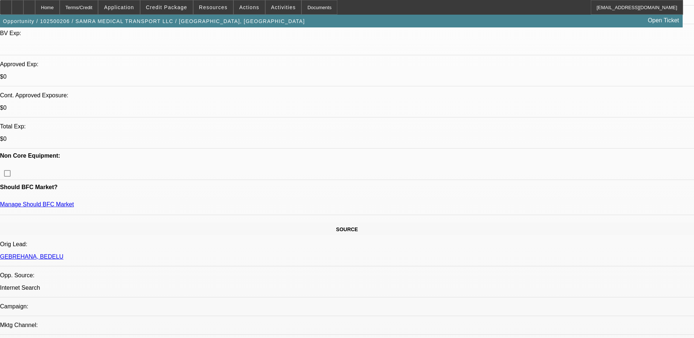
click at [250, 7] on span "Actions" at bounding box center [249, 7] width 20 height 6
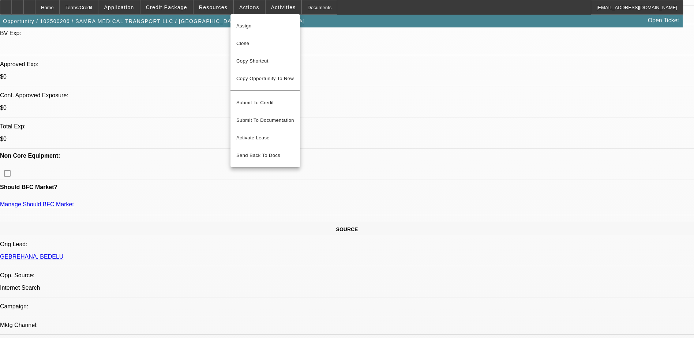
click at [308, 5] on div at bounding box center [347, 169] width 694 height 338
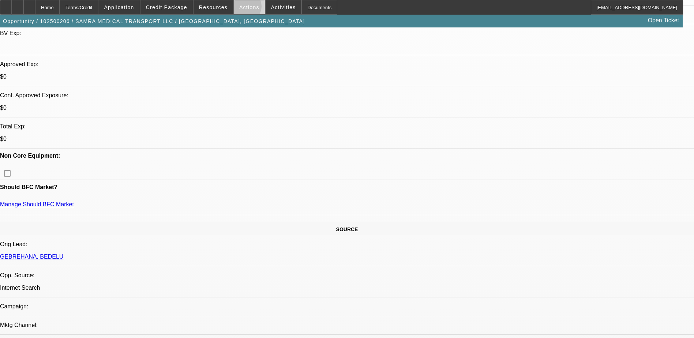
click at [242, 8] on span "Actions" at bounding box center [249, 7] width 20 height 6
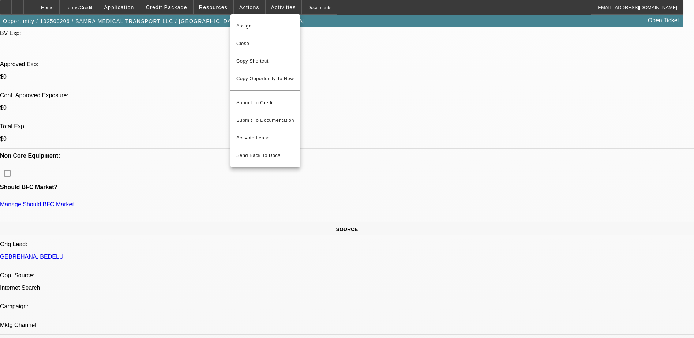
click at [266, 5] on div at bounding box center [347, 169] width 694 height 338
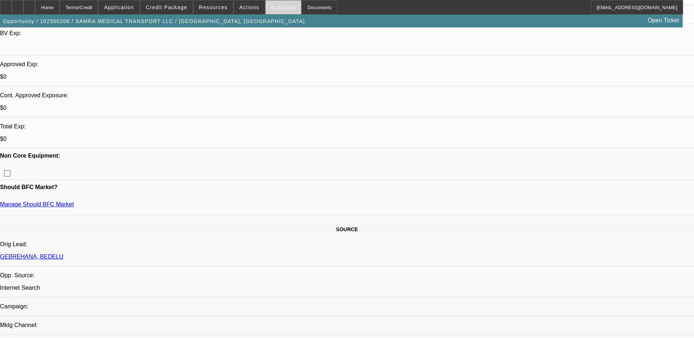
click at [271, 5] on span "Activities" at bounding box center [283, 7] width 25 height 6
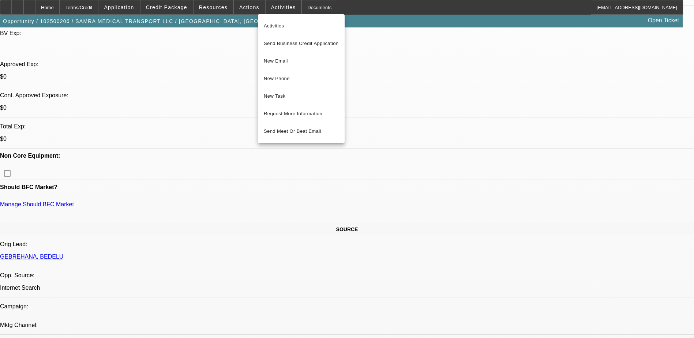
click at [217, 7] on div at bounding box center [347, 169] width 694 height 338
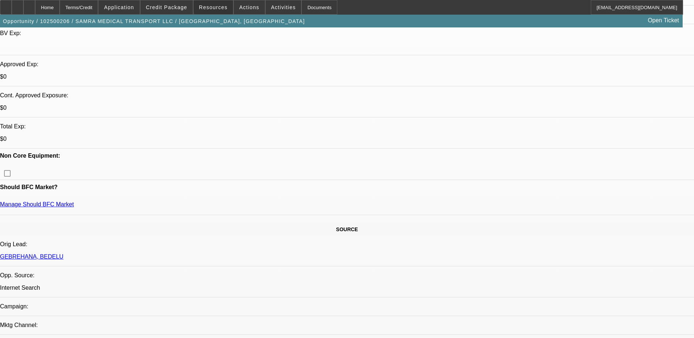
click at [217, 7] on span "Resources" at bounding box center [213, 7] width 29 height 6
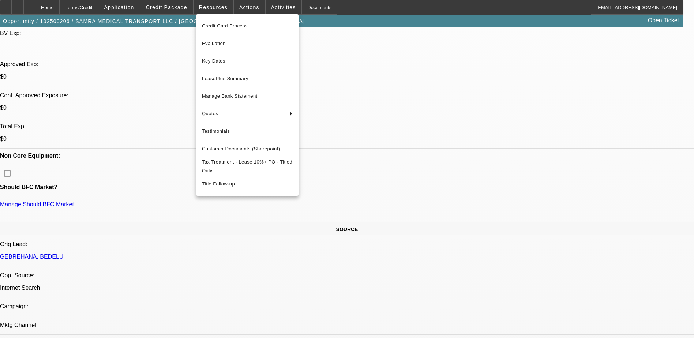
click at [169, 5] on div at bounding box center [347, 169] width 694 height 338
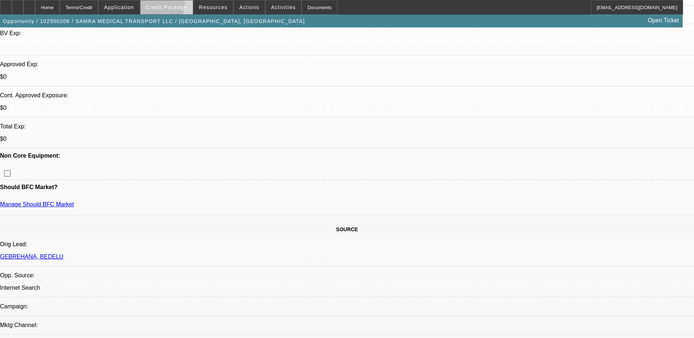
click at [170, 6] on span "Credit Package" at bounding box center [166, 7] width 41 height 6
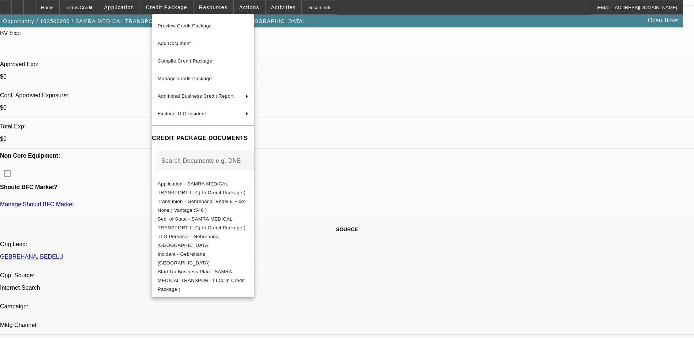
click at [143, 8] on div at bounding box center [347, 169] width 694 height 338
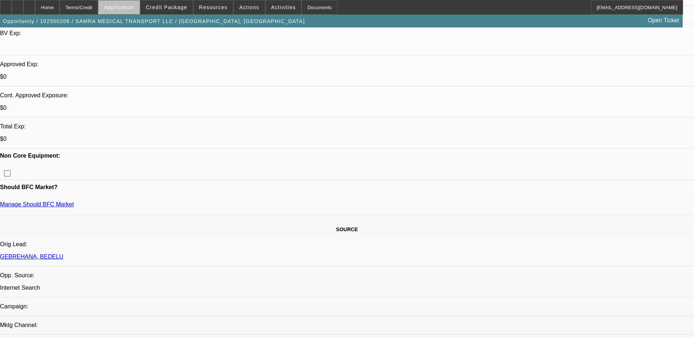
click at [134, 7] on span "Application" at bounding box center [119, 7] width 30 height 6
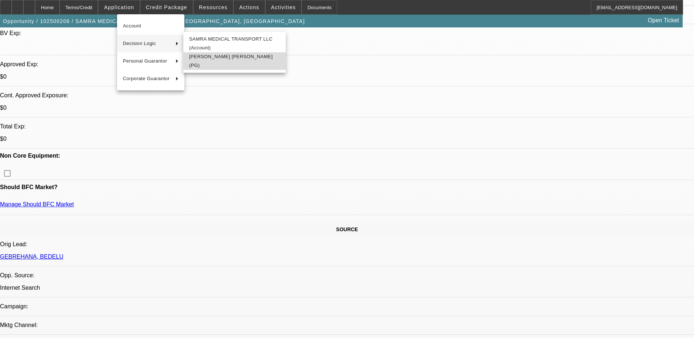
click at [224, 64] on span "Bedelu Gebrehana (PG)" at bounding box center [234, 61] width 91 height 18
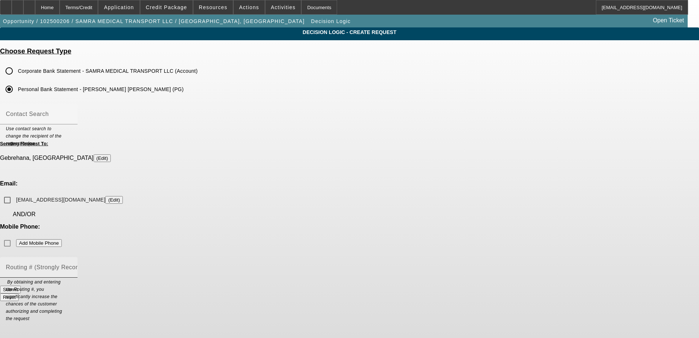
click at [105, 264] on mat-label "Routing # (Strongly Recommended)" at bounding box center [55, 267] width 99 height 6
click at [72, 266] on input "Routing # (Strongly Recommended)" at bounding box center [39, 270] width 66 height 9
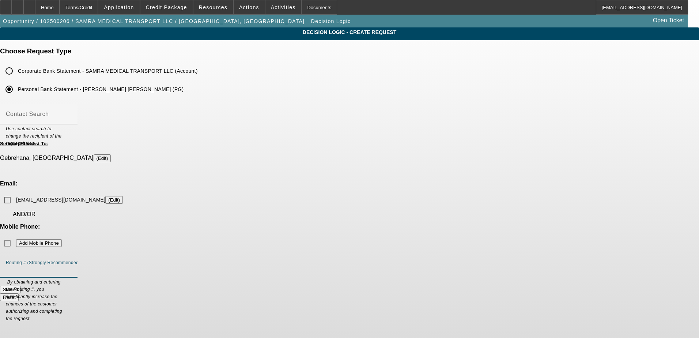
click at [72, 266] on input "Routing # (Strongly Recommended)" at bounding box center [39, 270] width 66 height 9
click at [49, 117] on mat-label "Contact Search" at bounding box center [27, 114] width 43 height 6
click at [72, 117] on input "Contact Search" at bounding box center [39, 117] width 66 height 9
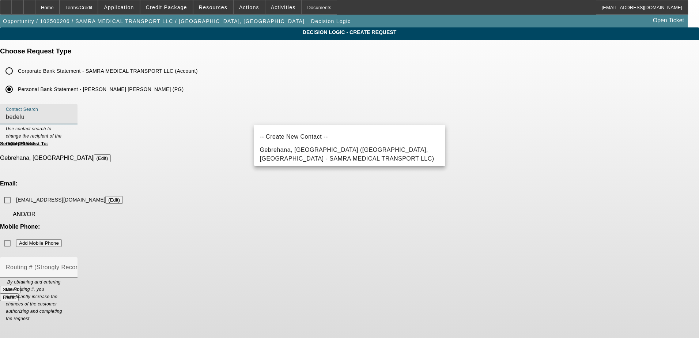
click at [324, 154] on span "Gebrehana, Bedelu (San Jose,CA - SAMRA MEDICAL TRANSPORT LLC)" at bounding box center [347, 154] width 174 height 15
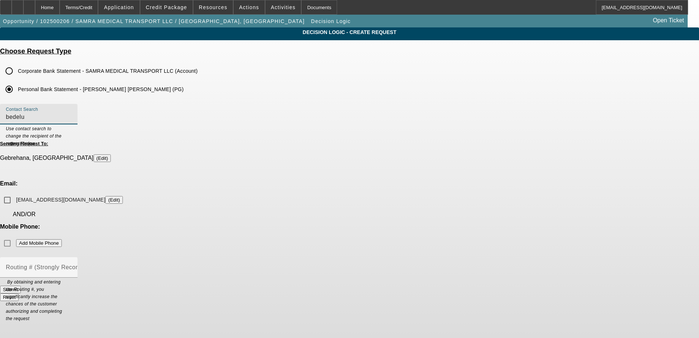
type input "Gebrehana, Bedelu (San Jose,CA - SAMRA MEDICAL TRANSPORT LLC)"
click at [16, 69] on input "Corporate Bank Statement - SAMRA MEDICAL TRANSPORT LLC (Account)" at bounding box center [9, 71] width 15 height 15
click at [49, 116] on mat-label "Contact Search" at bounding box center [27, 114] width 43 height 6
click at [72, 116] on input "Contact Search" at bounding box center [39, 117] width 66 height 9
click at [15, 193] on input "emelese762@gmail.com (Edit)" at bounding box center [7, 200] width 15 height 15
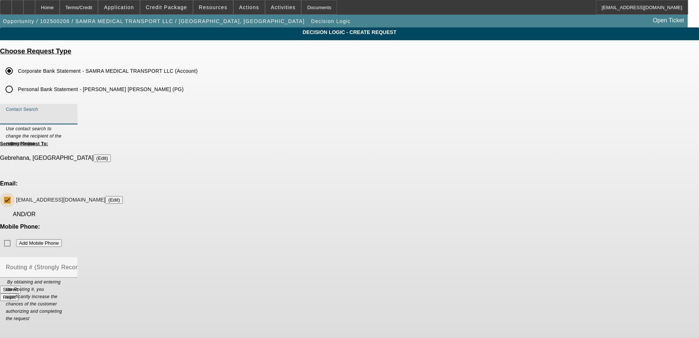
checkbox input "true"
click at [49, 116] on mat-label "Contact Search" at bounding box center [27, 114] width 43 height 6
click at [72, 116] on input "Contact Search" at bounding box center [39, 117] width 66 height 9
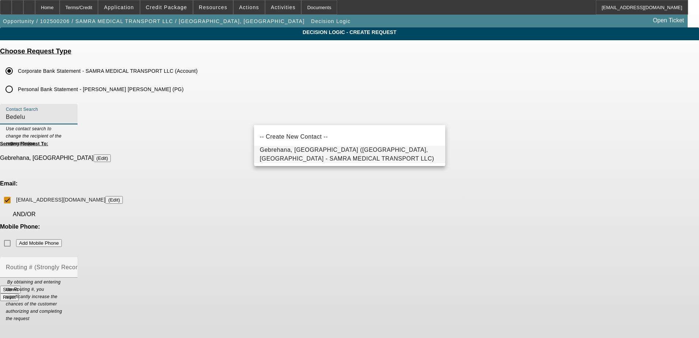
click at [313, 156] on span "Gebrehana, Bedelu (San Jose,CA - SAMRA MEDICAL TRANSPORT LLC)" at bounding box center [347, 154] width 174 height 15
type input "Gebrehana, Bedelu (San Jose,CA - SAMRA MEDICAL TRANSPORT LLC)"
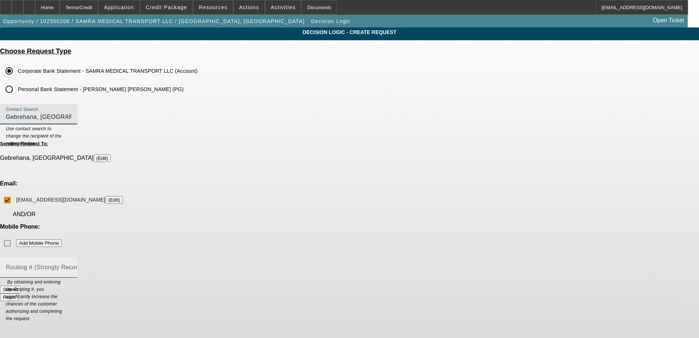
click at [105, 264] on mat-label "Routing # (Strongly Recommended)" at bounding box center [55, 267] width 99 height 6
click at [72, 266] on input "Routing # (Strongly Recommended)" at bounding box center [39, 270] width 66 height 9
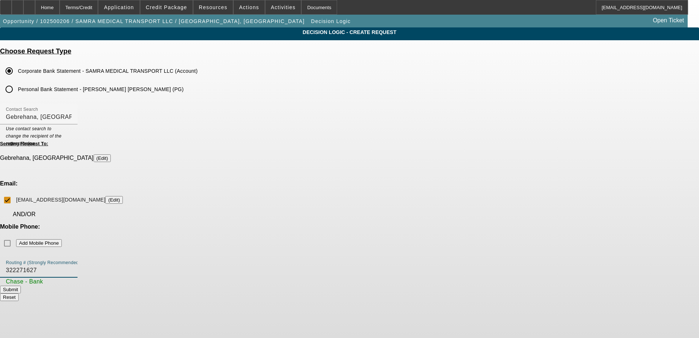
type input "322271627"
click at [126, 156] on app-dl-main "Decision Logic - Create Request Choose Request Type Corporate Bank Statement - …" at bounding box center [349, 167] width 699 height 280
click at [21, 286] on button "Submit" at bounding box center [10, 290] width 21 height 8
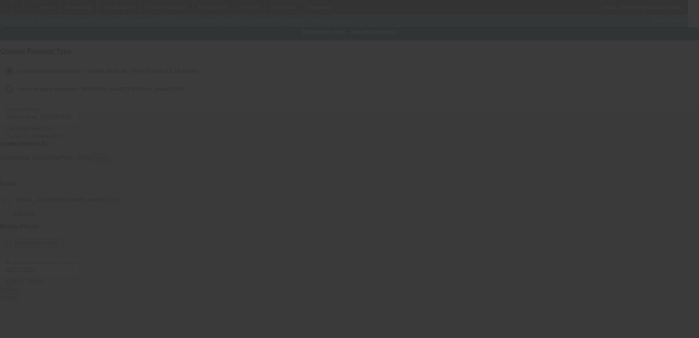
checkbox input "false"
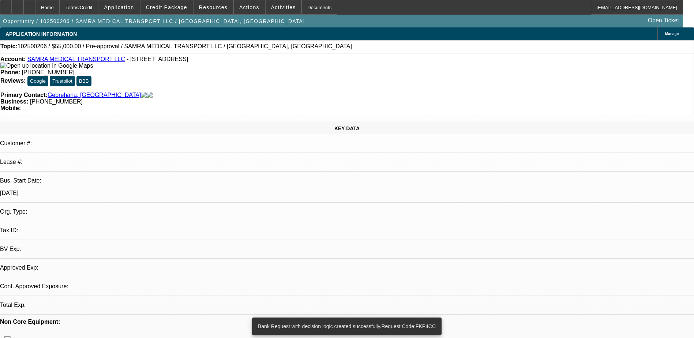
select select "0"
select select "2"
select select "0.1"
select select "4"
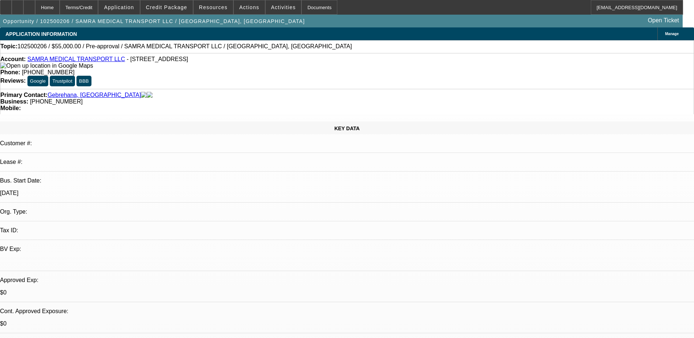
click at [35, 4] on div at bounding box center [29, 7] width 12 height 15
select select "0"
select select "2"
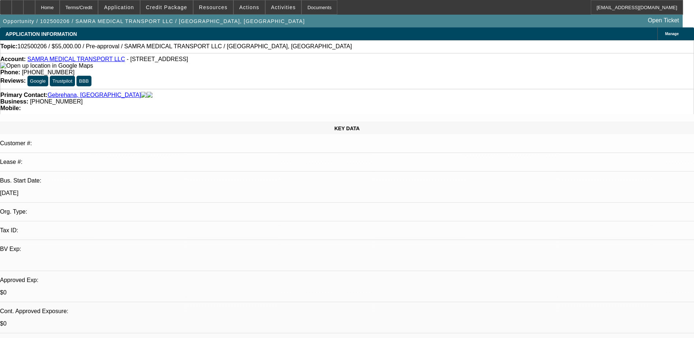
select select "0.1"
select select "4"
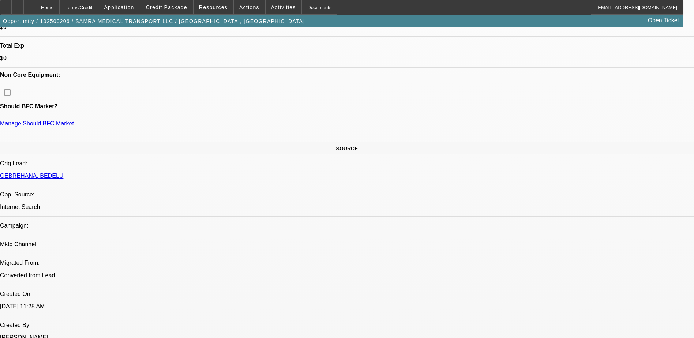
scroll to position [293, 0]
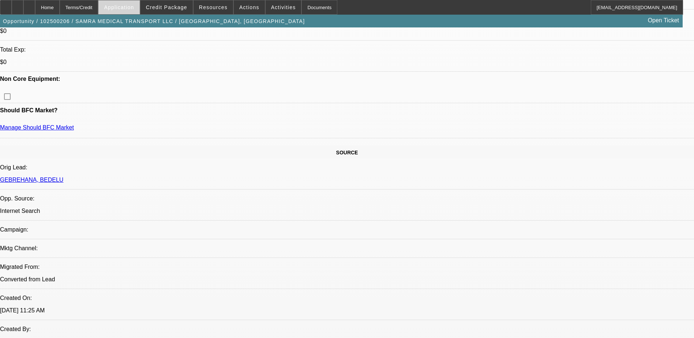
click at [138, 4] on span at bounding box center [118, 8] width 41 height 18
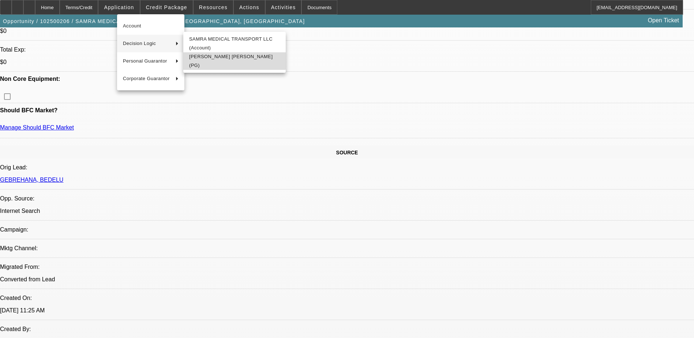
click at [222, 63] on span "Bedelu Gebrehana (PG)" at bounding box center [234, 61] width 91 height 18
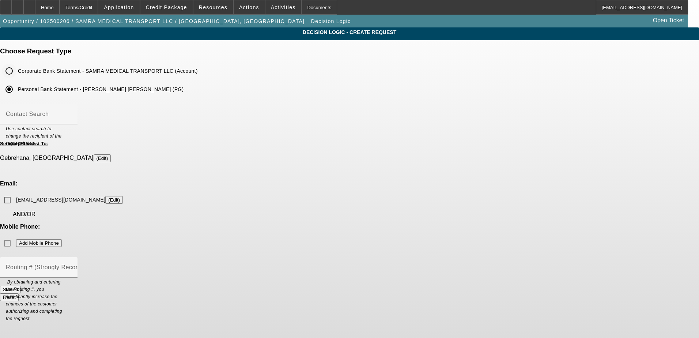
click at [16, 69] on input "Corporate Bank Statement - SAMRA MEDICAL TRANSPORT LLC (Account)" at bounding box center [9, 71] width 15 height 15
click at [60, 7] on div "Home" at bounding box center [47, 7] width 25 height 15
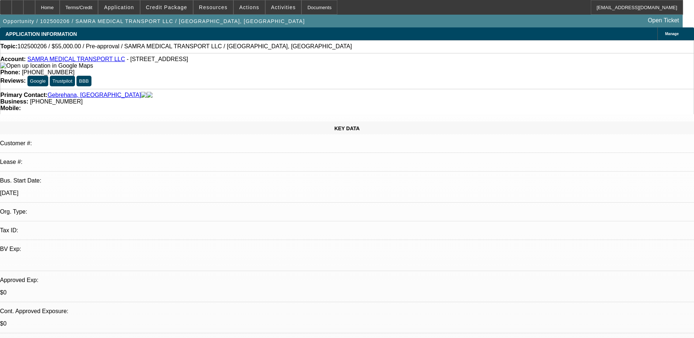
select select "0"
select select "2"
select select "0.1"
select select "4"
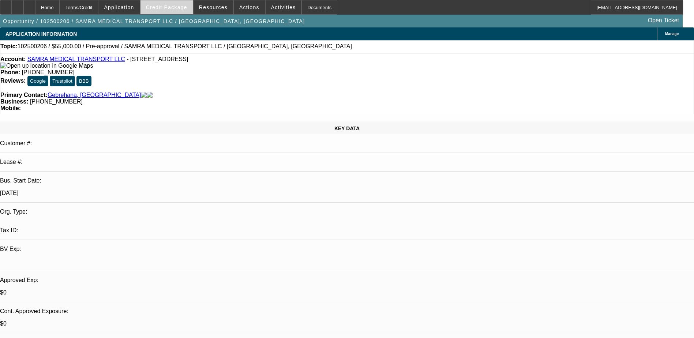
click at [180, 10] on span at bounding box center [166, 8] width 52 height 18
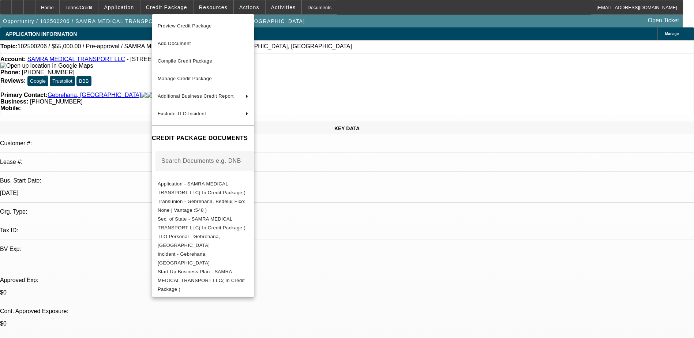
click at [376, 48] on div at bounding box center [347, 169] width 694 height 338
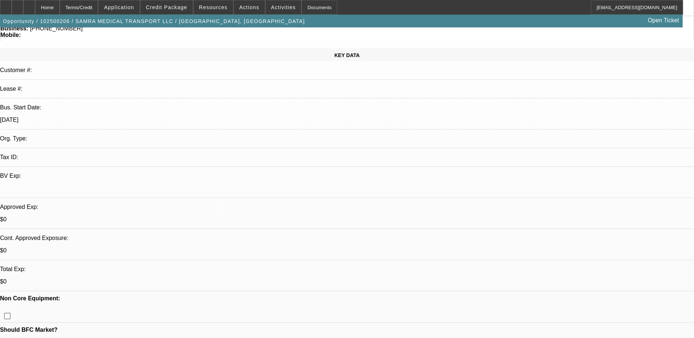
scroll to position [146, 0]
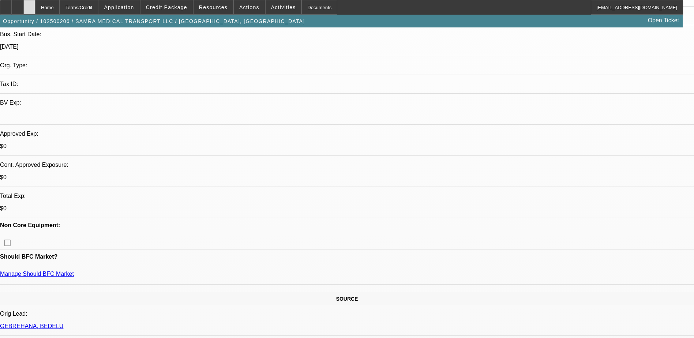
click at [35, 4] on div at bounding box center [29, 7] width 12 height 15
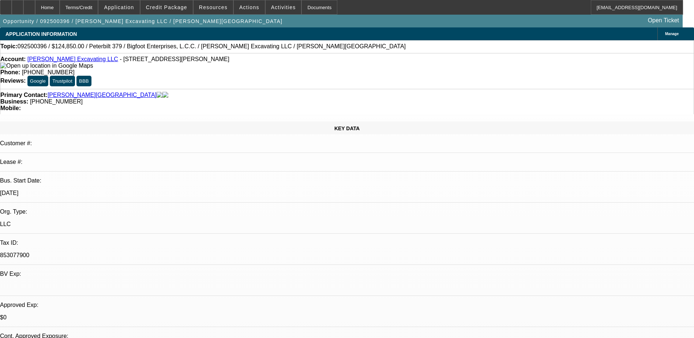
select select "0"
select select "1"
select select "2"
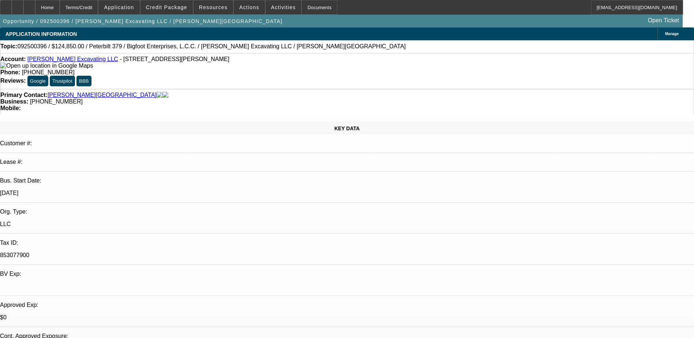
select select "6"
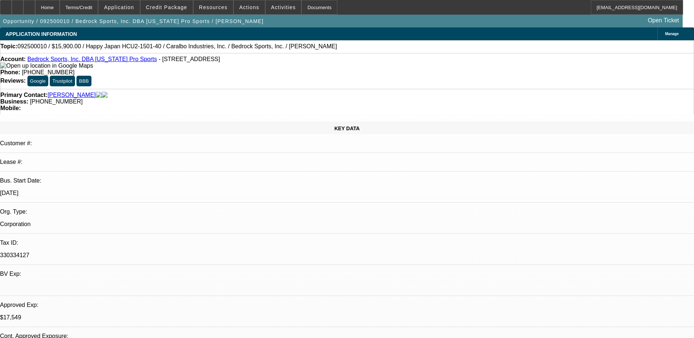
select select "0"
select select "0.1"
select select "0"
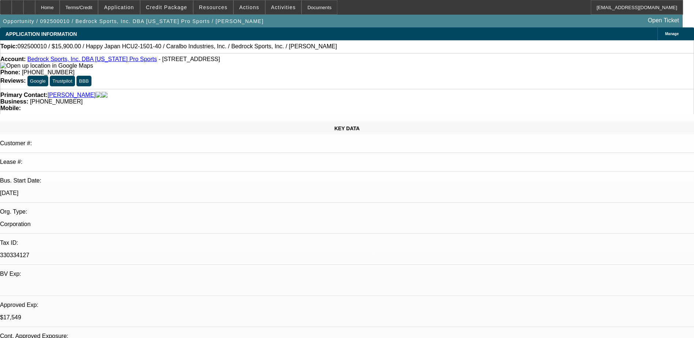
select select "0.1"
select select "0"
select select "2"
select select "0.1"
select select "0"
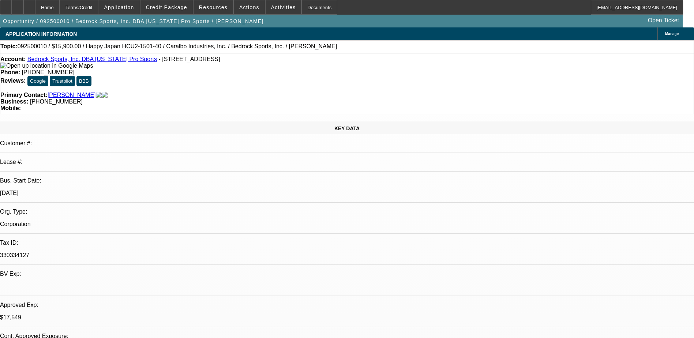
select select "2"
select select "0.1"
select select "1"
select select "4"
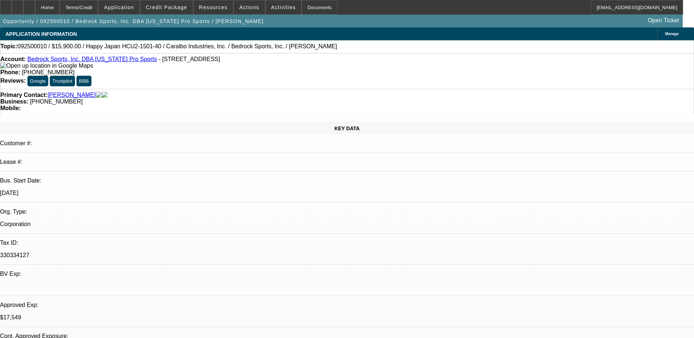
select select "1"
select select "4"
select select "1"
select select "2"
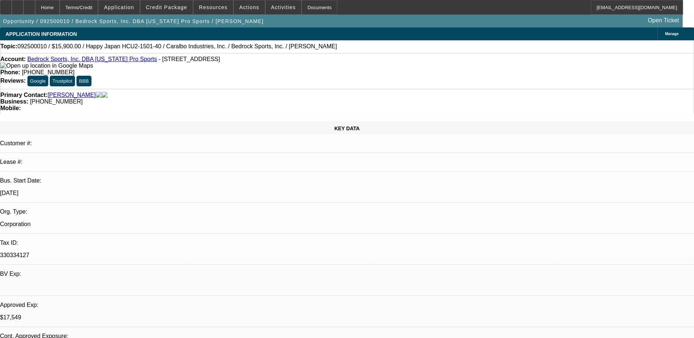
select select "4"
select select "1"
select select "2"
select select "4"
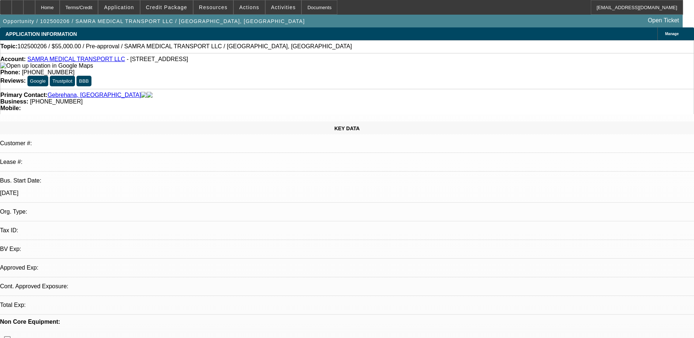
select select "0"
select select "2"
select select "0.1"
select select "4"
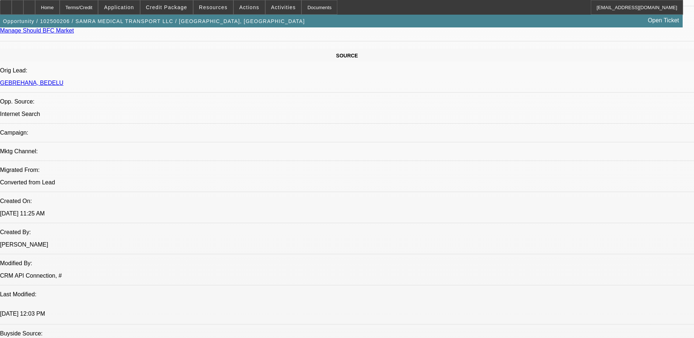
scroll to position [402, 0]
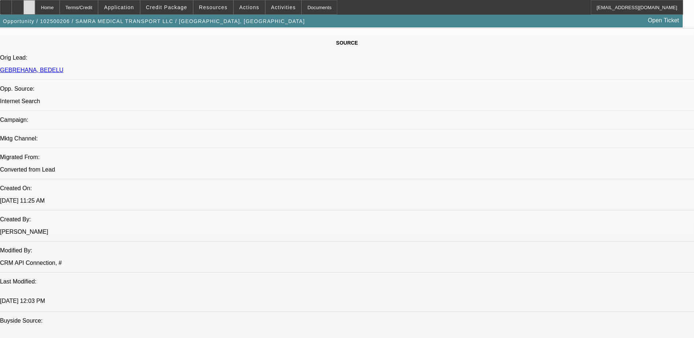
click at [35, 3] on div at bounding box center [29, 7] width 12 height 15
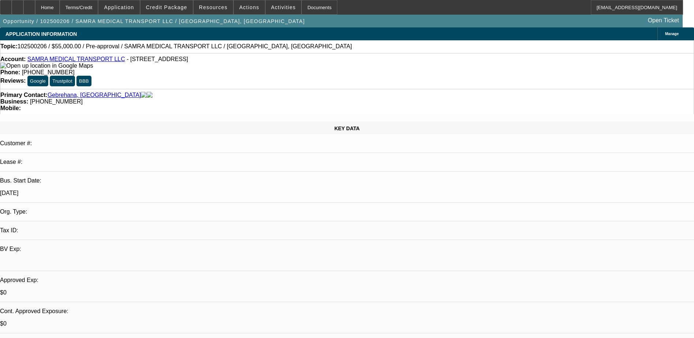
select select "0"
select select "2"
select select "0.1"
select select "1"
select select "2"
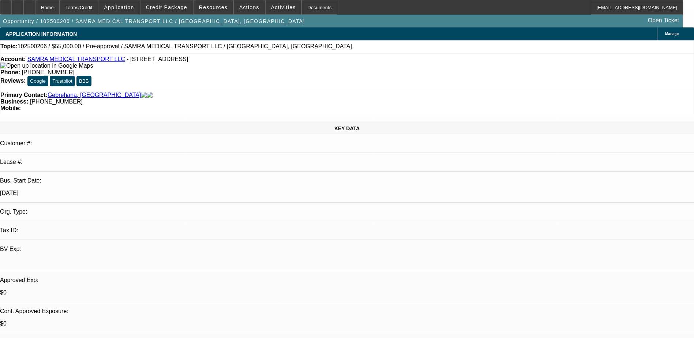
select select "4"
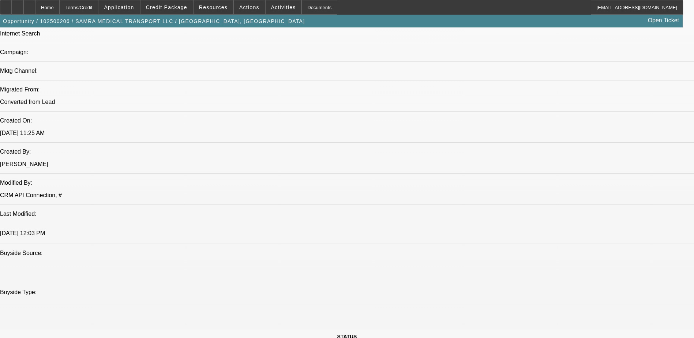
scroll to position [293, 0]
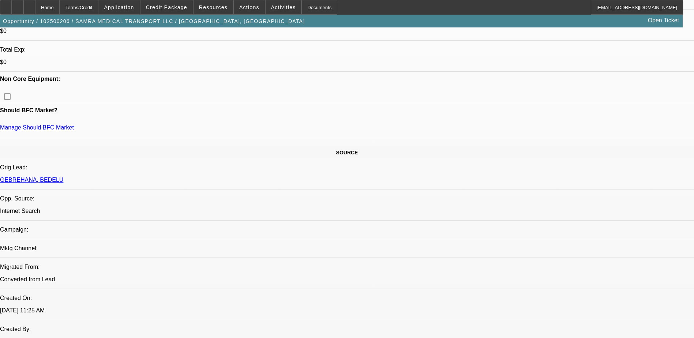
drag, startPoint x: 555, startPoint y: 85, endPoint x: 552, endPoint y: 82, distance: 4.7
click at [35, 5] on div at bounding box center [29, 7] width 12 height 15
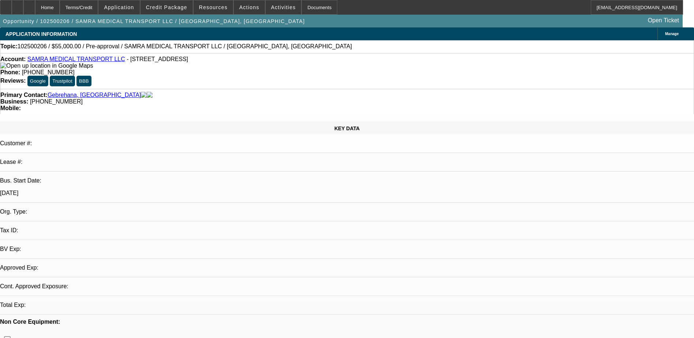
select select "0"
select select "2"
select select "0.1"
select select "4"
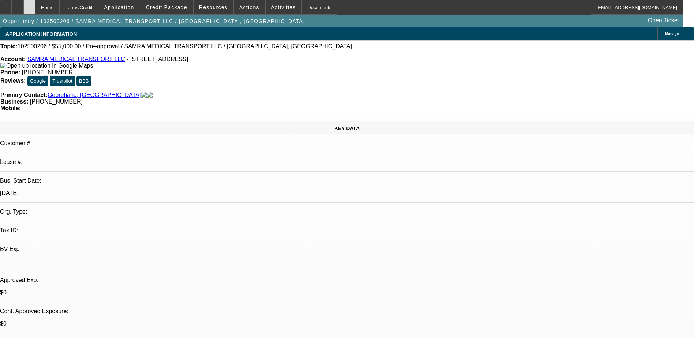
click at [35, 11] on div at bounding box center [29, 7] width 12 height 15
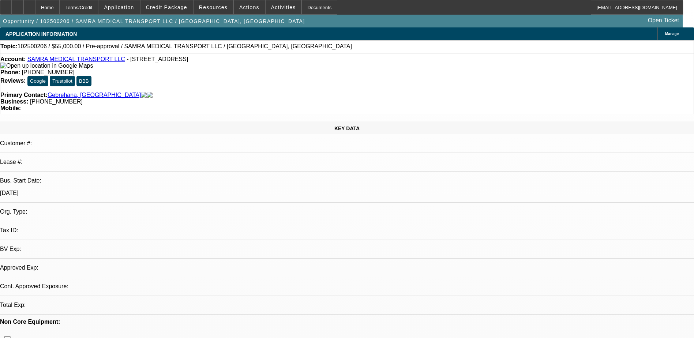
select select "0"
select select "2"
select select "0.1"
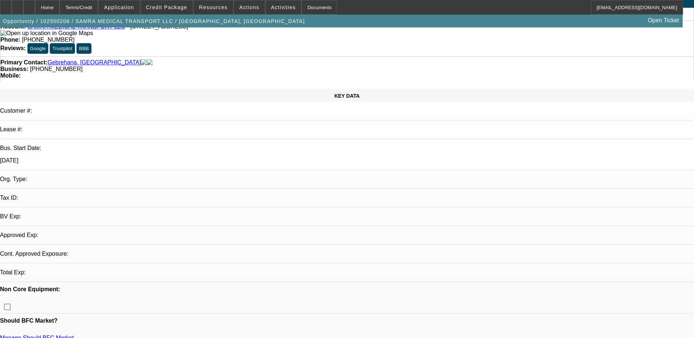
select select "1"
select select "2"
select select "4"
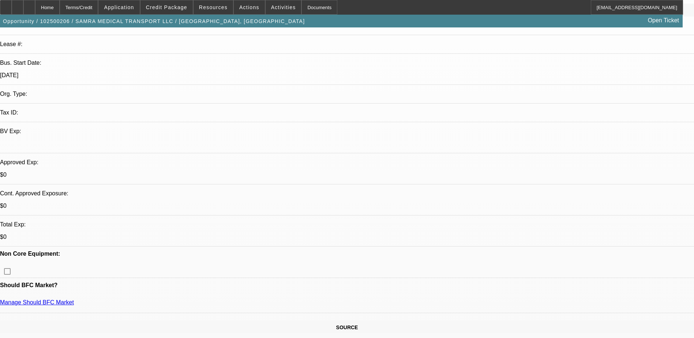
scroll to position [183, 0]
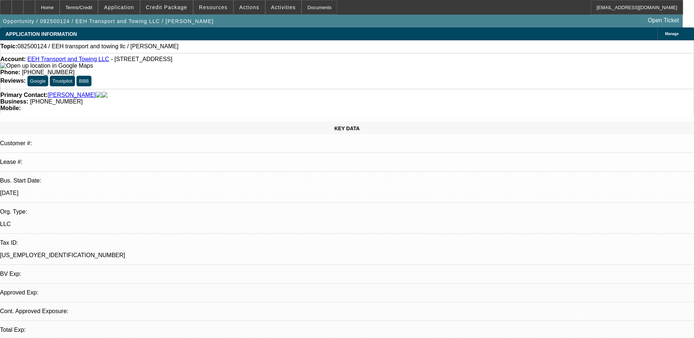
select select "0"
select select "2"
select select "0.1"
select select "1"
select select "2"
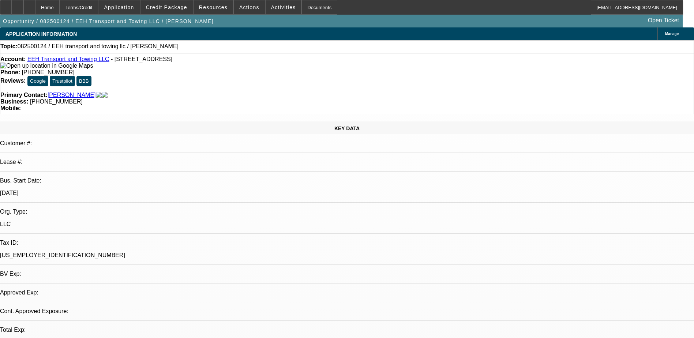
select select "4"
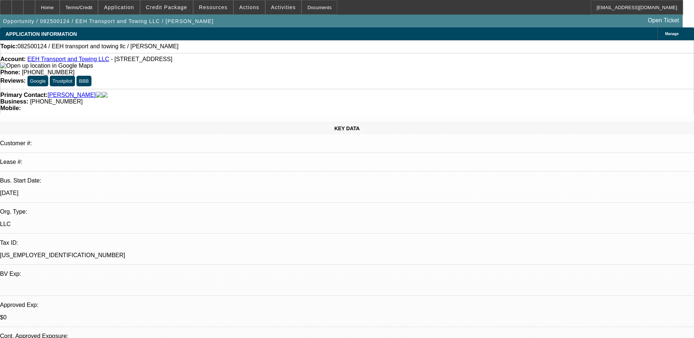
click at [178, 7] on span "Credit Package" at bounding box center [166, 7] width 41 height 6
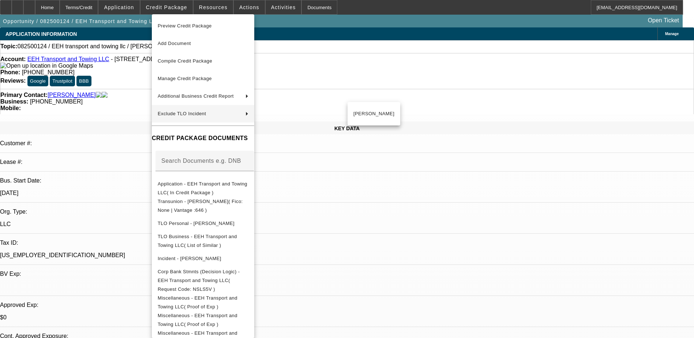
click at [117, 136] on div at bounding box center [347, 169] width 694 height 338
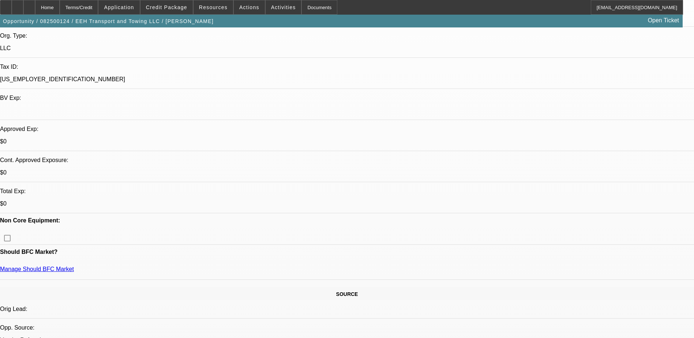
scroll to position [176, 0]
drag, startPoint x: 48, startPoint y: 178, endPoint x: 174, endPoint y: 178, distance: 126.2
drag, startPoint x: 174, startPoint y: 178, endPoint x: 198, endPoint y: 181, distance: 23.6
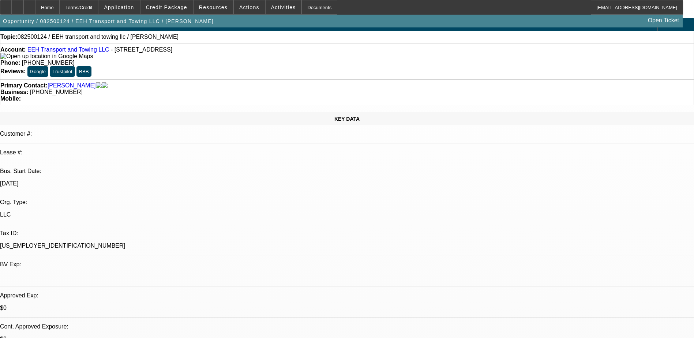
scroll to position [0, 0]
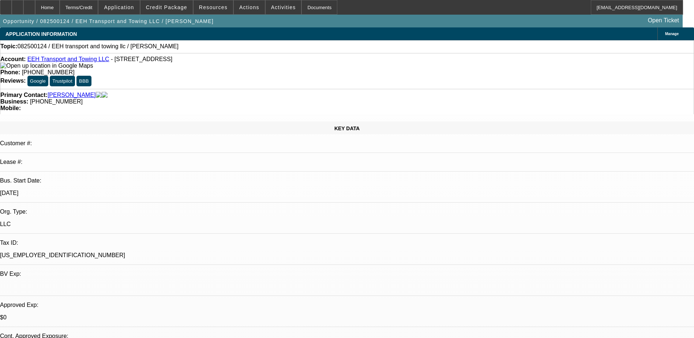
click at [182, 9] on span "Credit Package" at bounding box center [166, 7] width 41 height 6
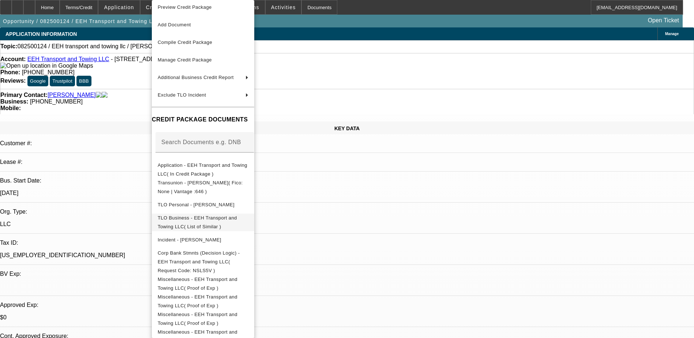
scroll to position [7, 0]
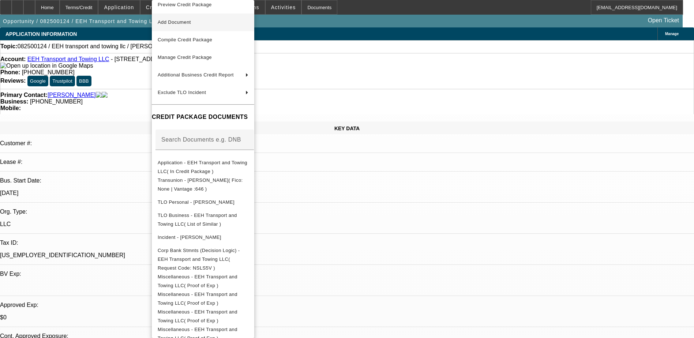
click at [202, 20] on span "Add Document" at bounding box center [203, 22] width 91 height 9
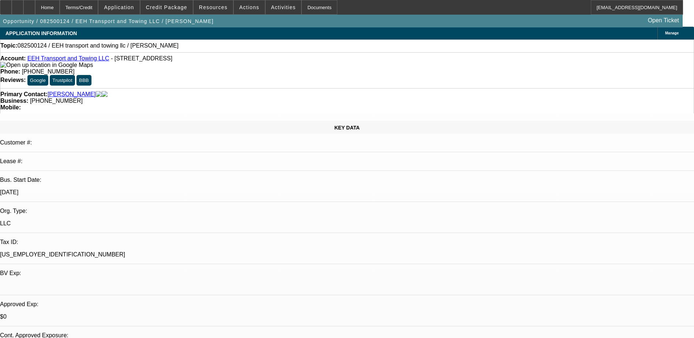
scroll to position [0, 0]
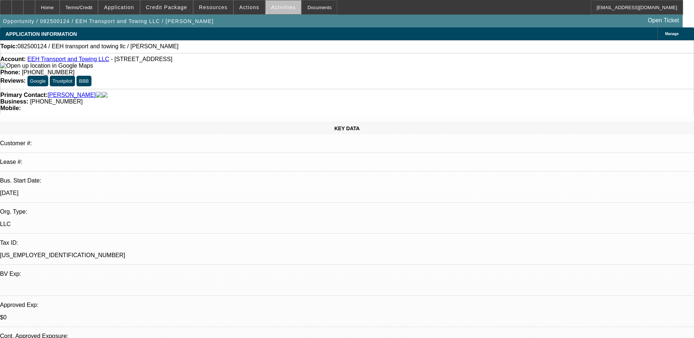
click at [279, 7] on span "Activities" at bounding box center [283, 7] width 25 height 6
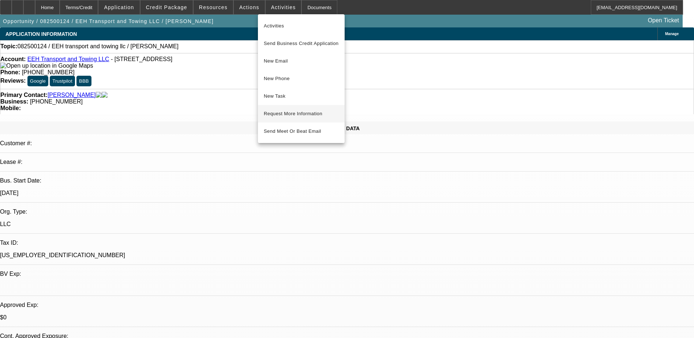
click at [303, 114] on span "Request More Information" at bounding box center [301, 113] width 75 height 9
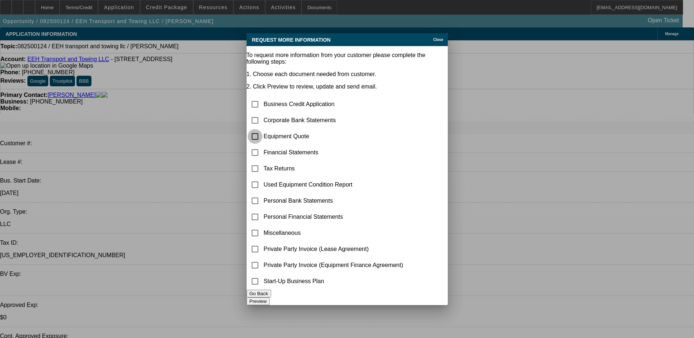
click at [262, 129] on input "checkbox" at bounding box center [255, 136] width 15 height 15
checkbox input "true"
click at [262, 113] on input "checkbox" at bounding box center [255, 120] width 15 height 15
checkbox input "false"
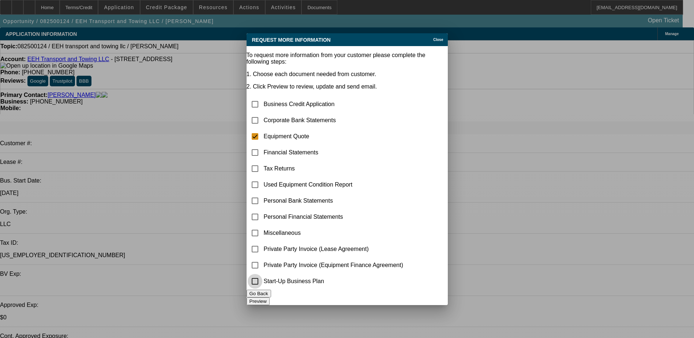
click at [262, 280] on input "checkbox" at bounding box center [255, 281] width 15 height 15
checkbox input "true"
click at [270, 297] on button "Preview" at bounding box center [258, 301] width 23 height 8
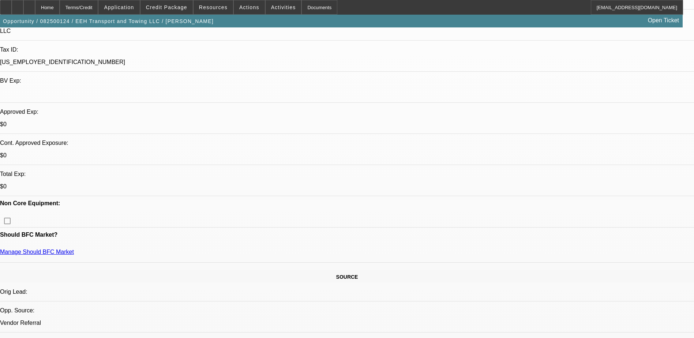
scroll to position [219, 0]
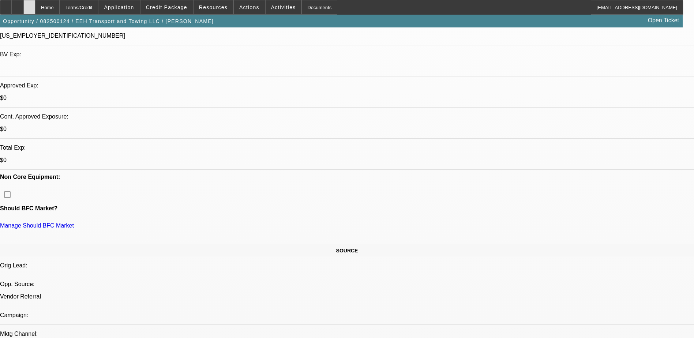
click at [35, 8] on div at bounding box center [29, 7] width 12 height 15
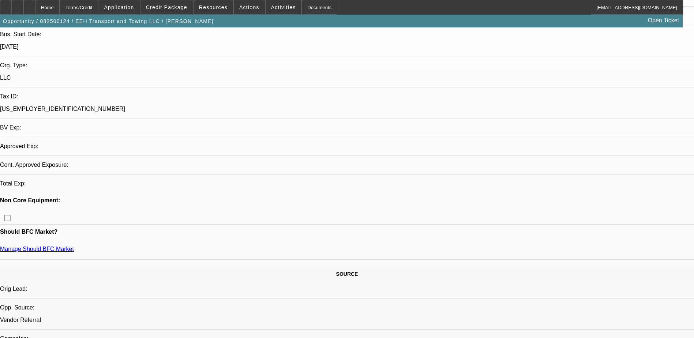
select select "0"
select select "2"
select select "0.1"
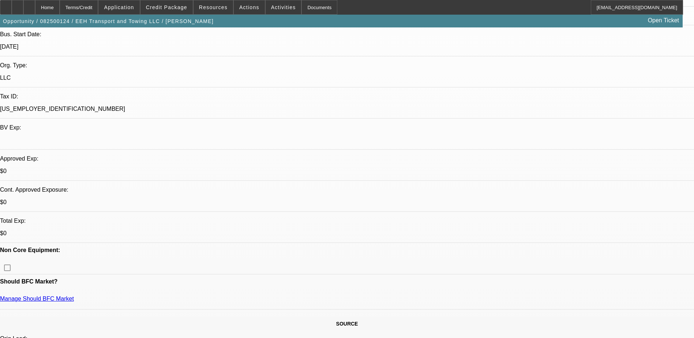
select select "1"
select select "2"
select select "4"
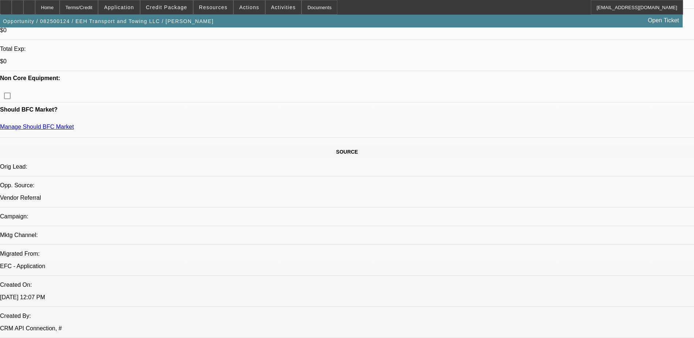
scroll to position [315, 0]
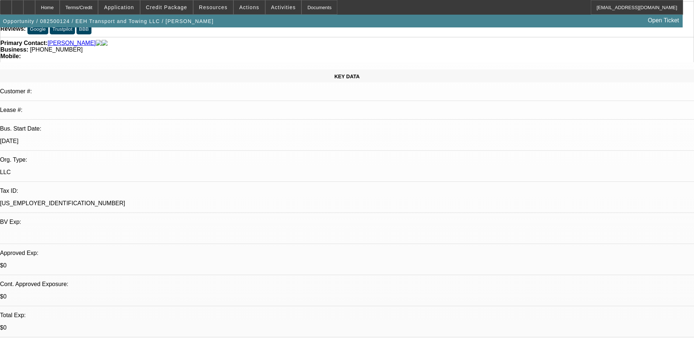
scroll to position [0, 0]
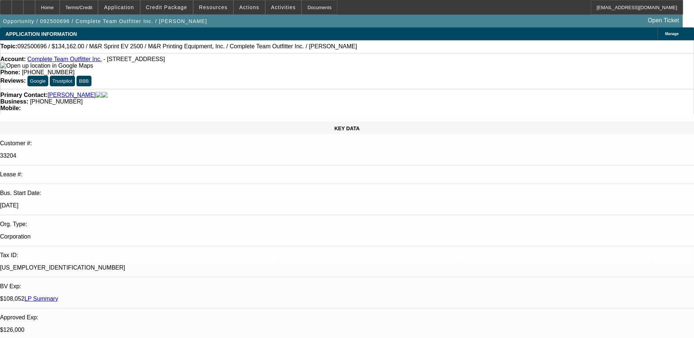
select select "0"
select select "2"
select select "0"
select select "6"
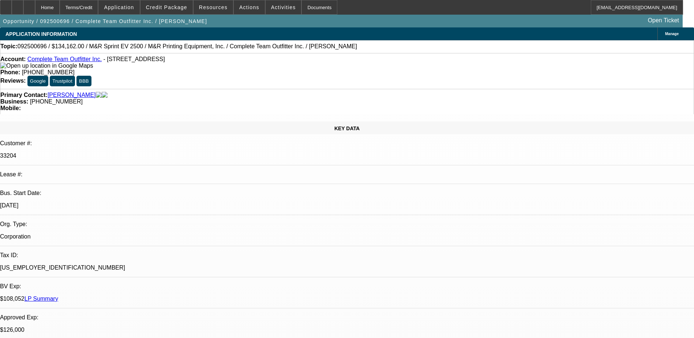
select select "0"
select select "2"
select select "0"
select select "6"
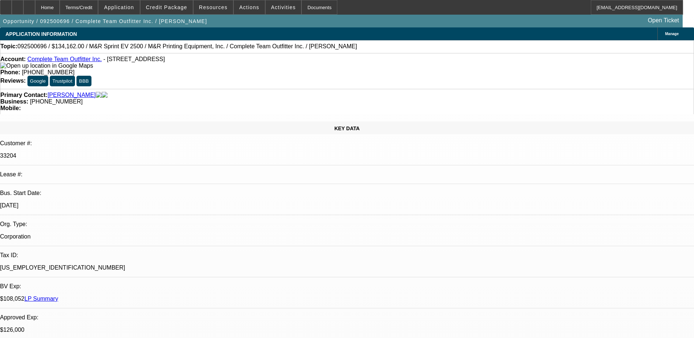
select select "0"
select select "2"
select select "0"
select select "6"
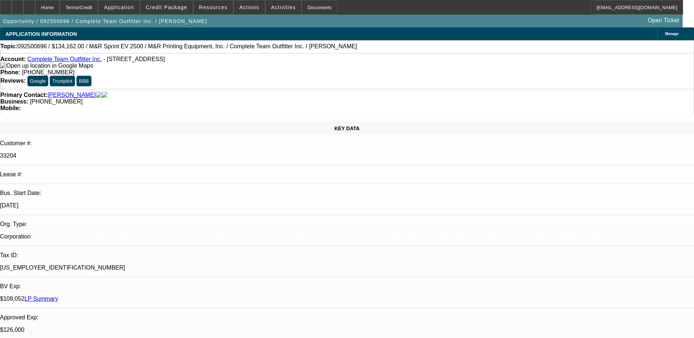
select select "0"
select select "2"
select select "0"
select select "6"
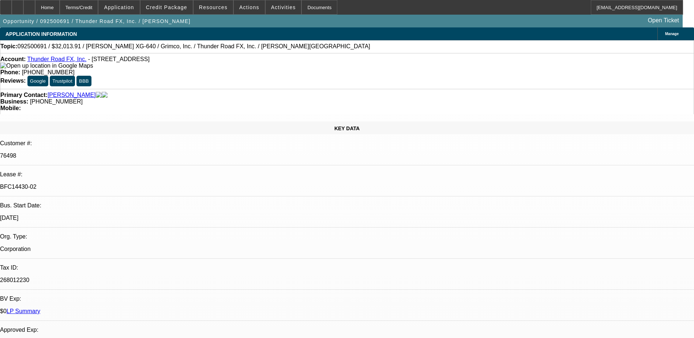
select select "0"
select select "3"
select select "0"
select select "2"
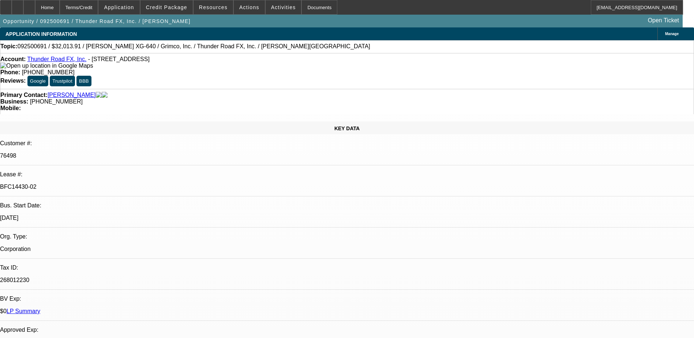
select select "0"
select select "3"
select select "0"
select select "2"
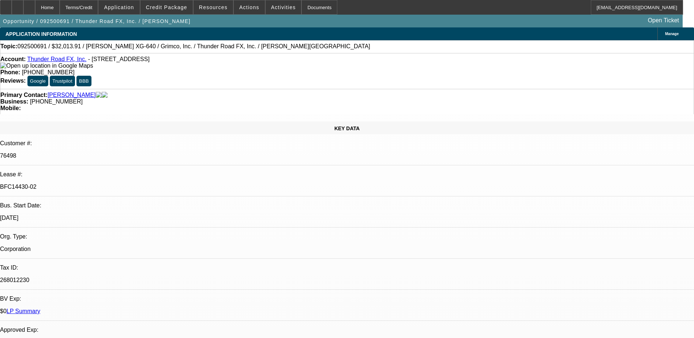
select select "0"
select select "2"
select select "0"
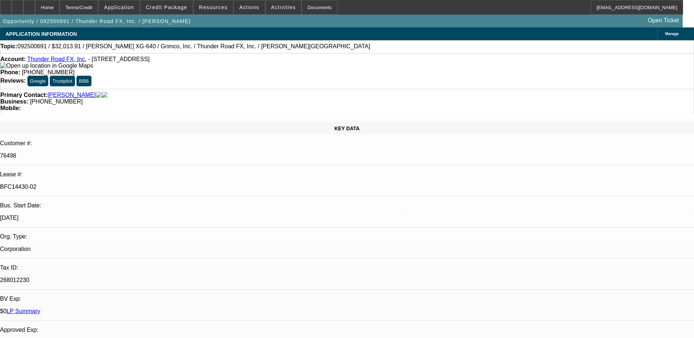
select select "0"
select select "2"
click at [29, 5] on icon at bounding box center [29, 5] width 0 height 0
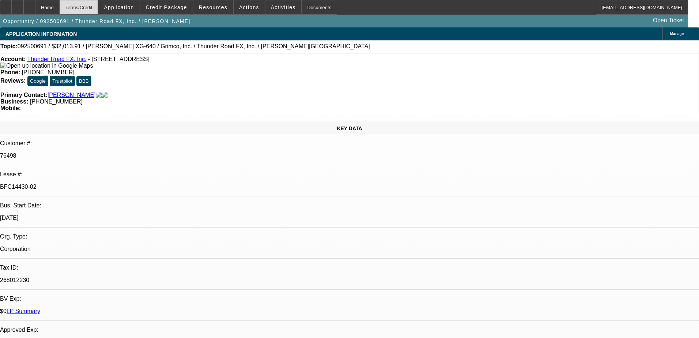
select select "0"
select select "3"
select select "0"
select select "2"
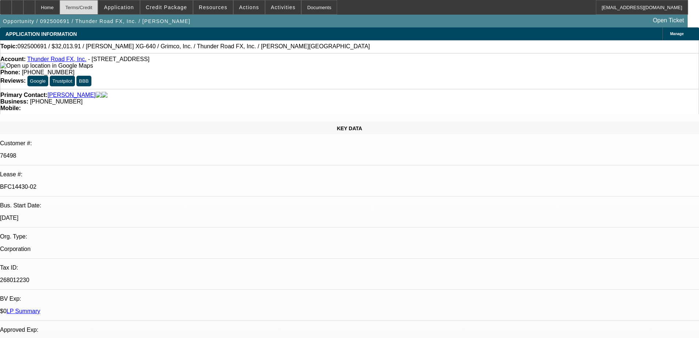
select select "0"
select select "3"
select select "0"
select select "2"
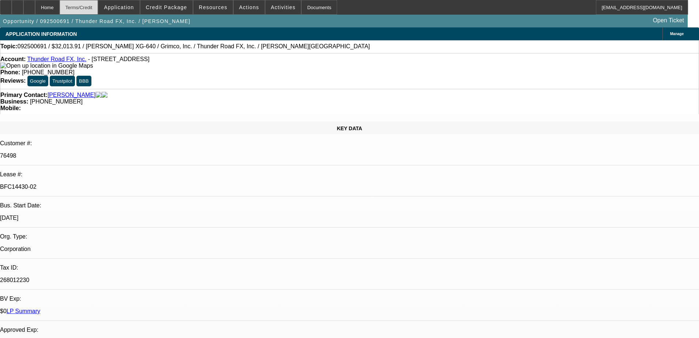
select select "0"
select select "2"
select select "0"
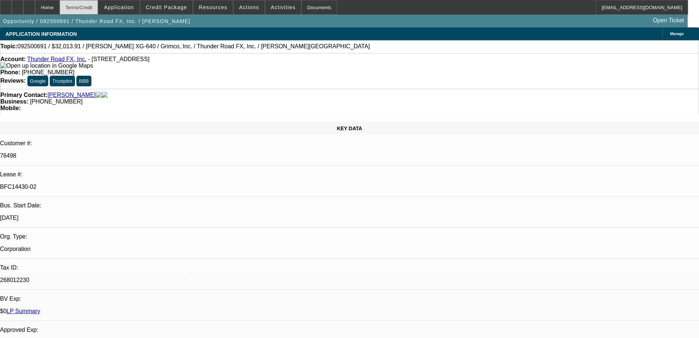
select select "0"
select select "2"
